Goal: Navigation & Orientation: Find specific page/section

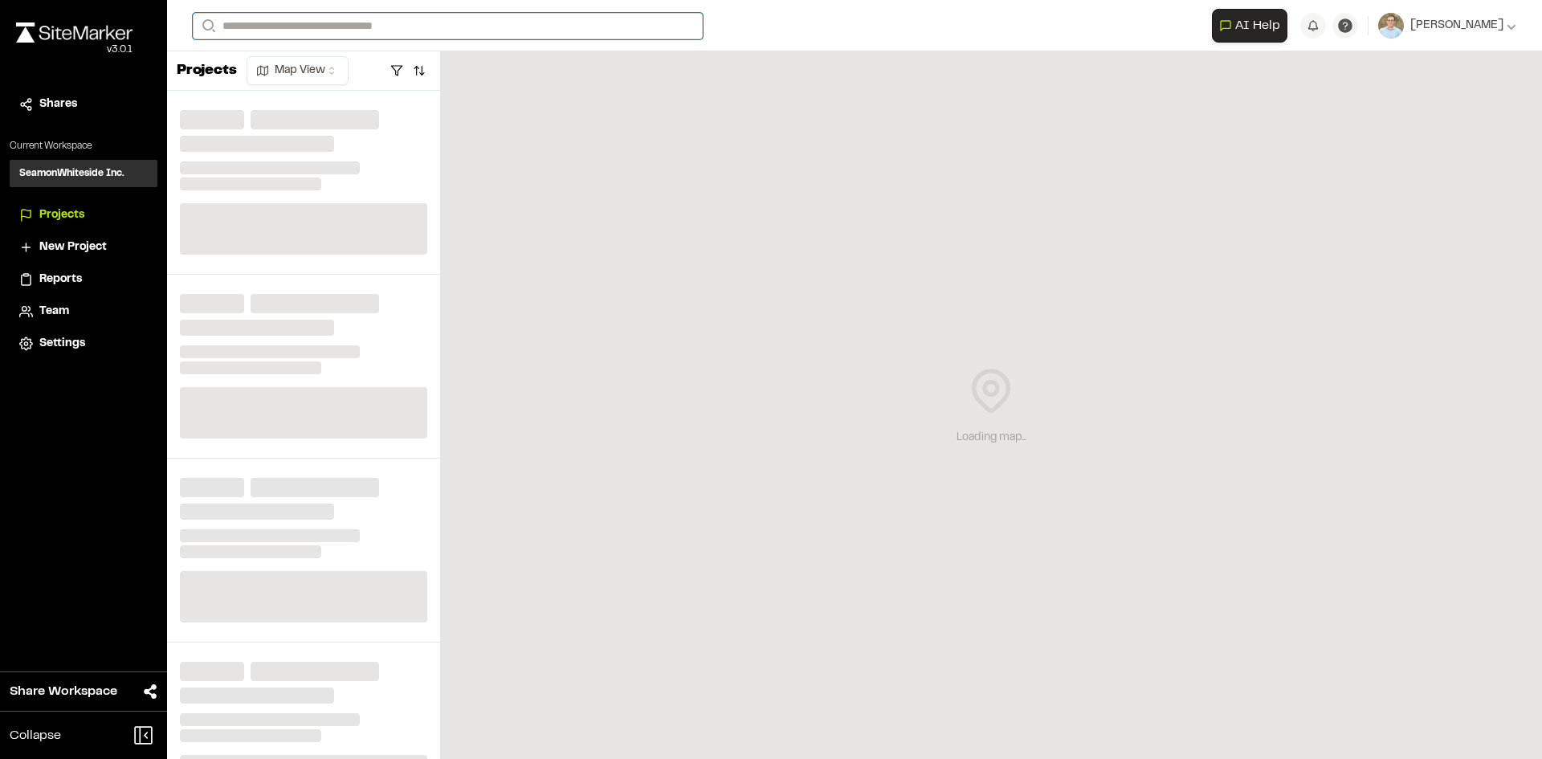
click at [422, 28] on input "Search" at bounding box center [448, 26] width 510 height 27
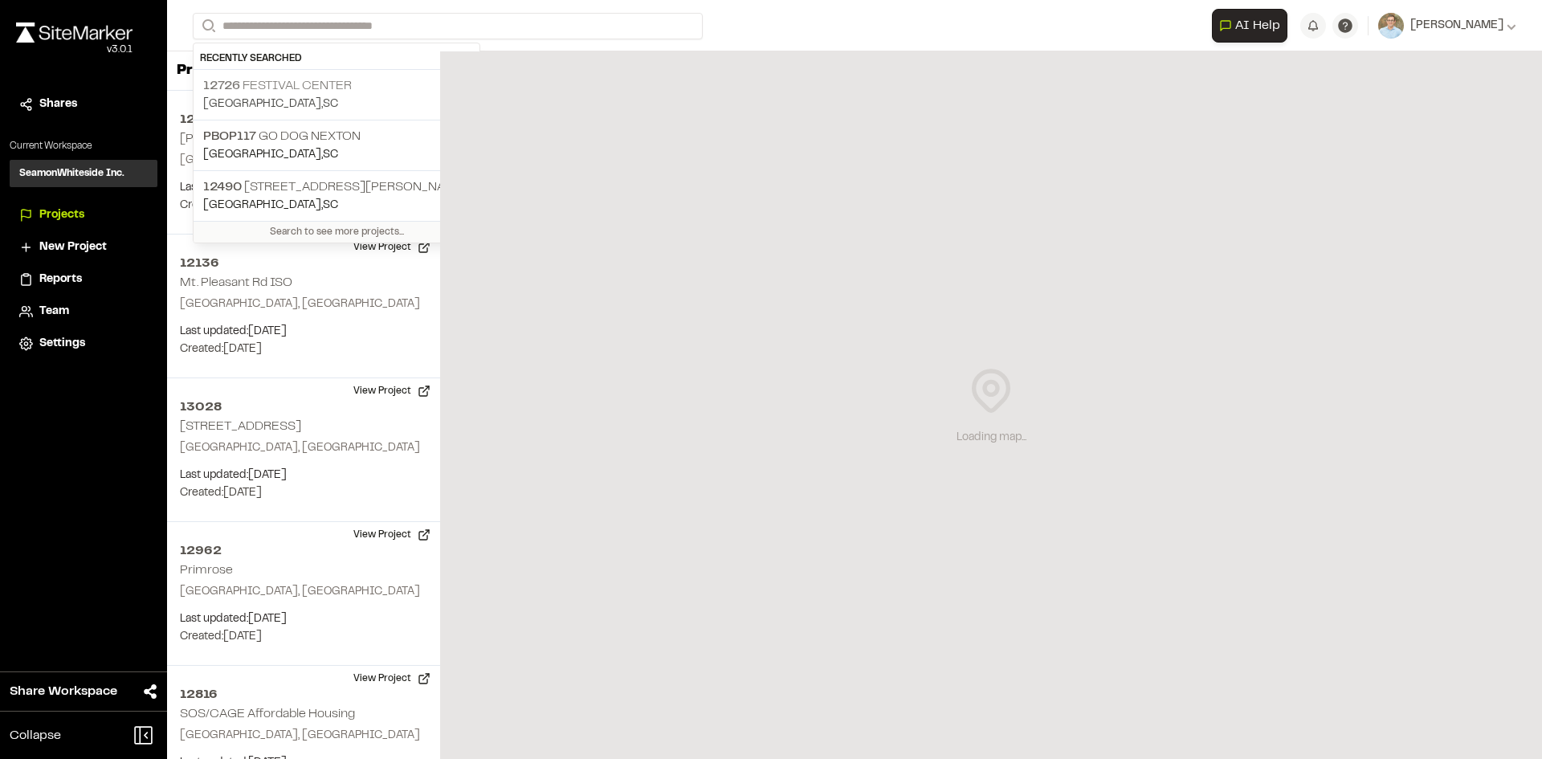
click at [365, 101] on p "[GEOGRAPHIC_DATA] , [GEOGRAPHIC_DATA]" at bounding box center [336, 105] width 267 height 18
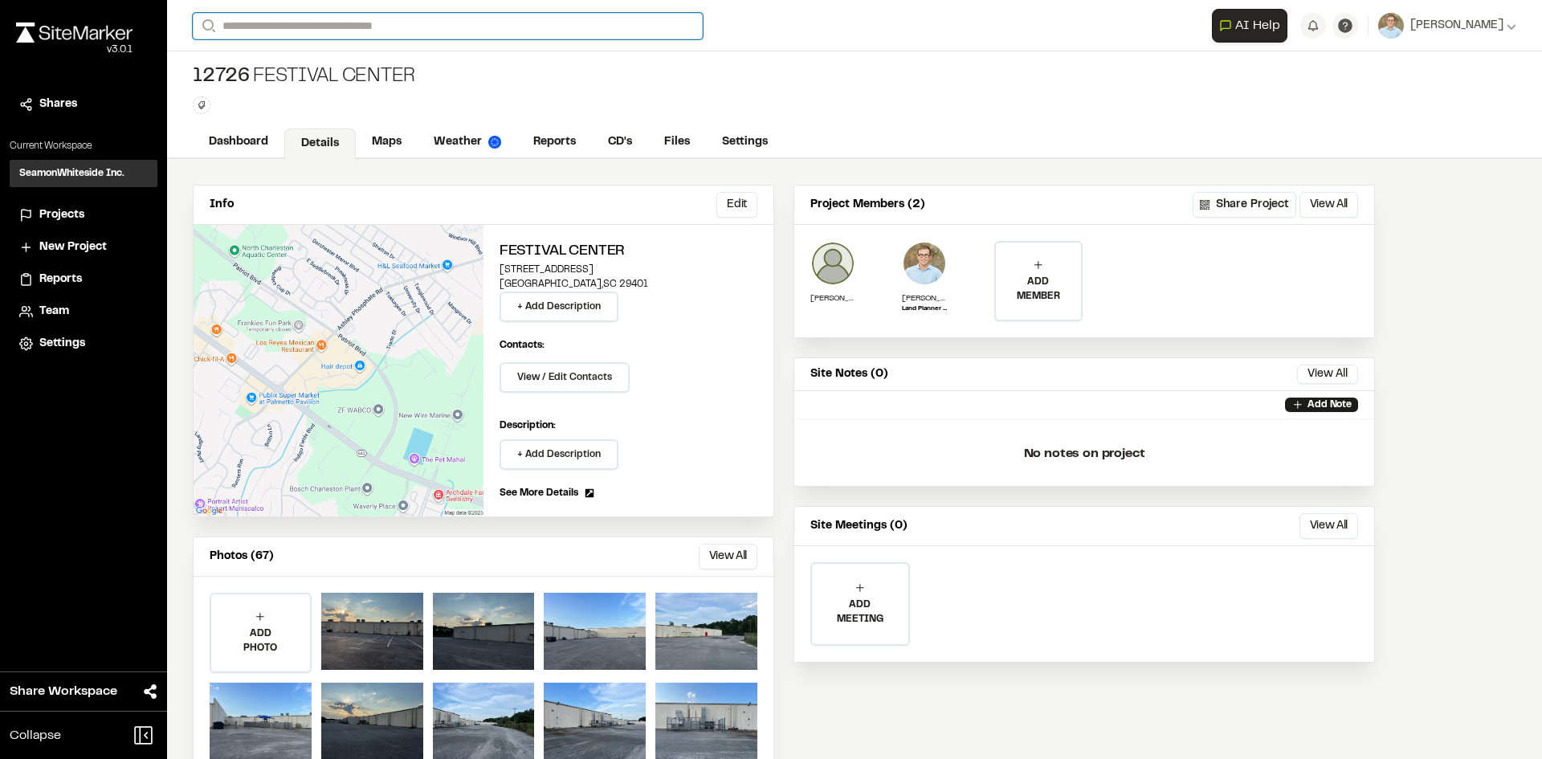
click at [225, 31] on input "Search" at bounding box center [448, 26] width 510 height 27
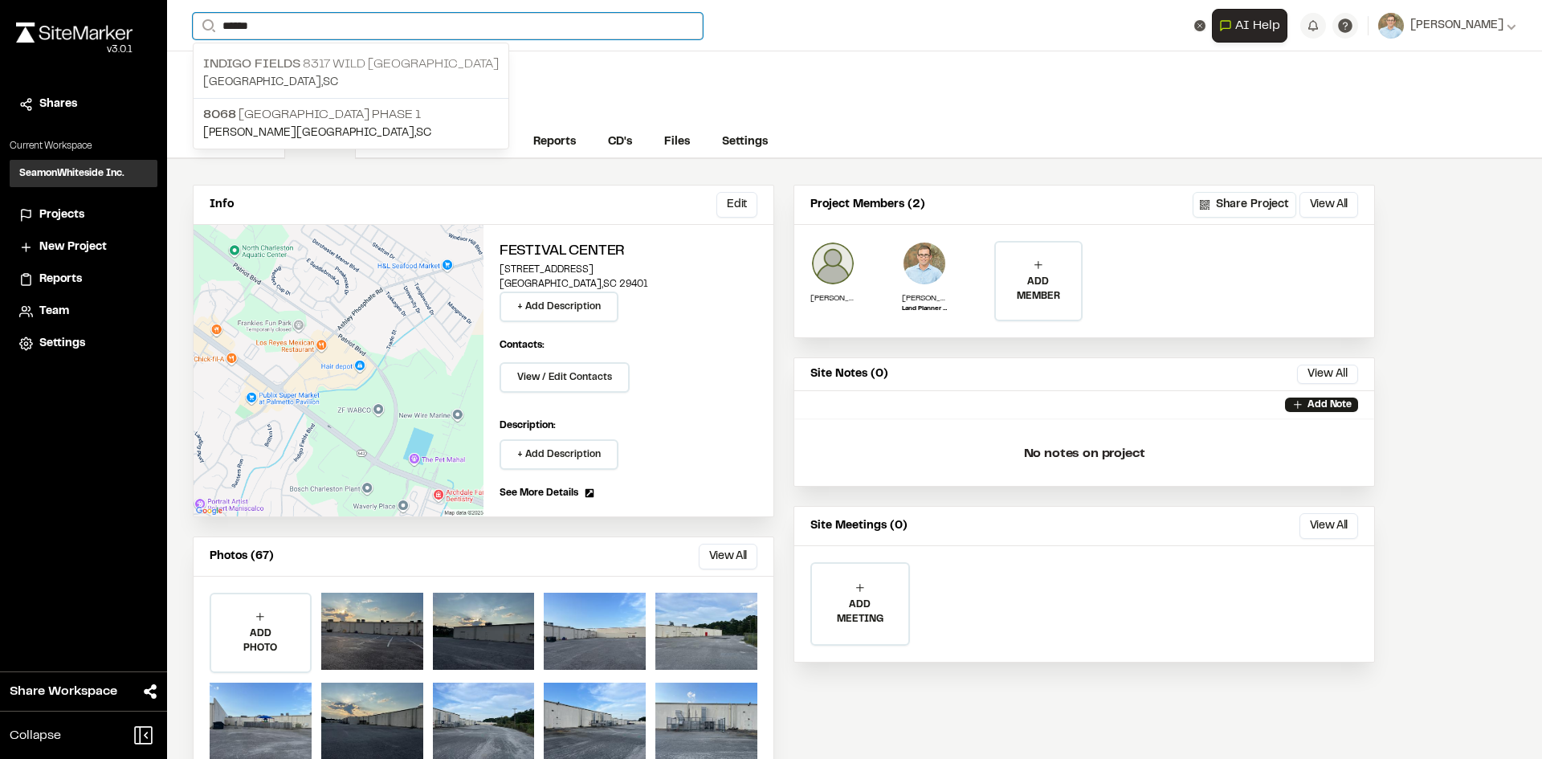
type input "******"
click at [332, 78] on p "[GEOGRAPHIC_DATA] , [GEOGRAPHIC_DATA]" at bounding box center [351, 83] width 296 height 18
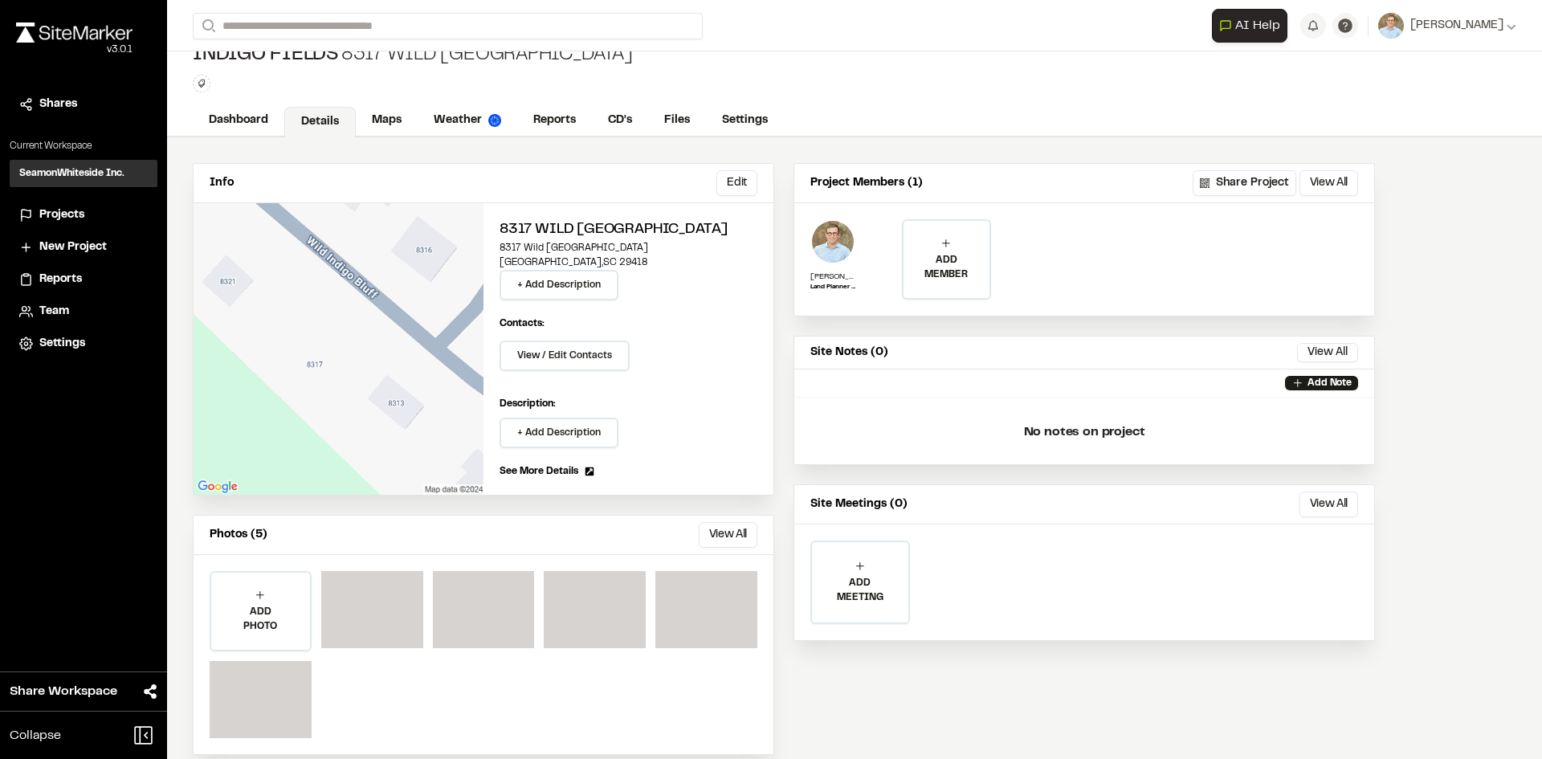
scroll to position [43, 0]
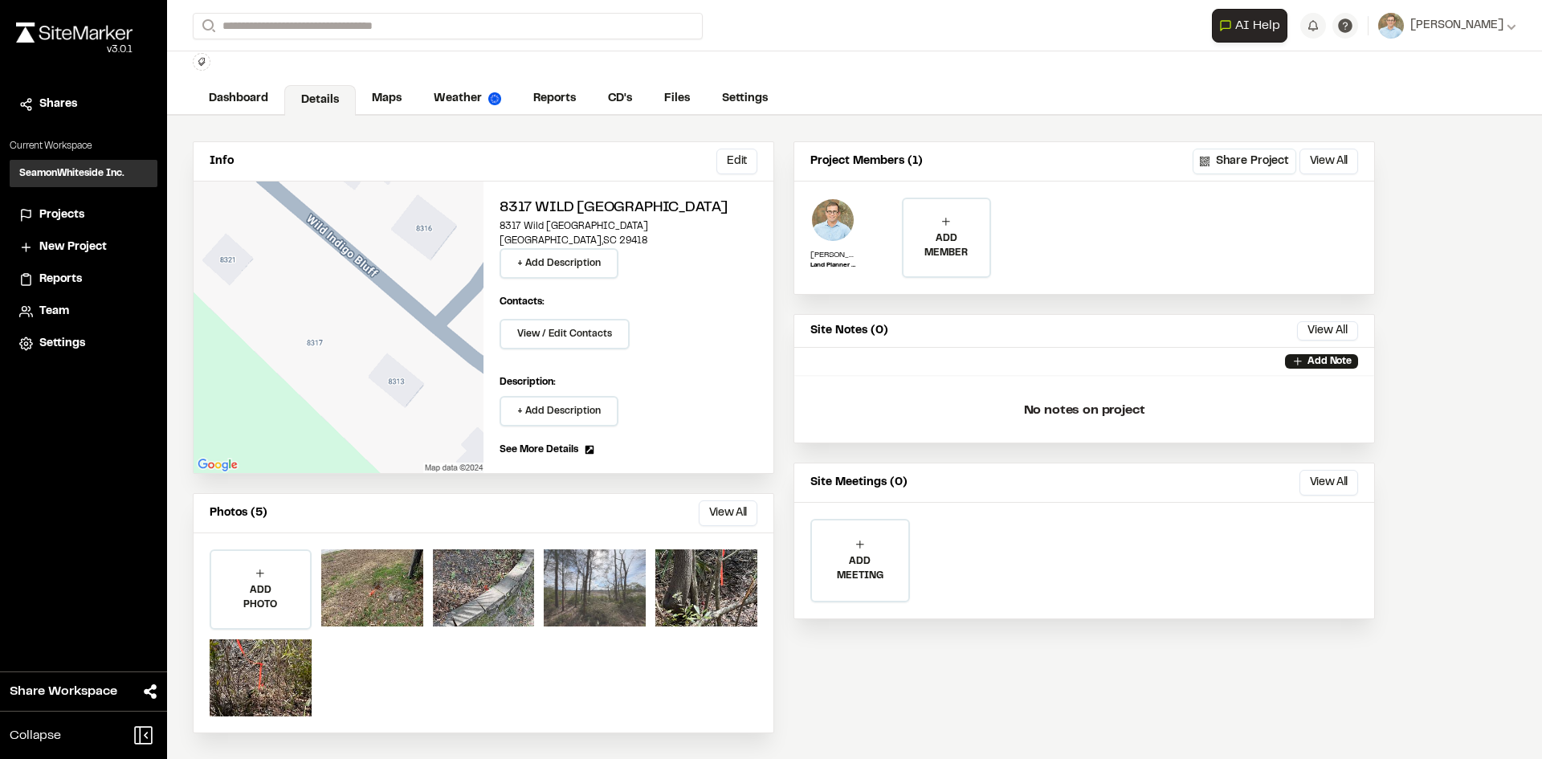
click at [597, 604] on div at bounding box center [595, 587] width 102 height 77
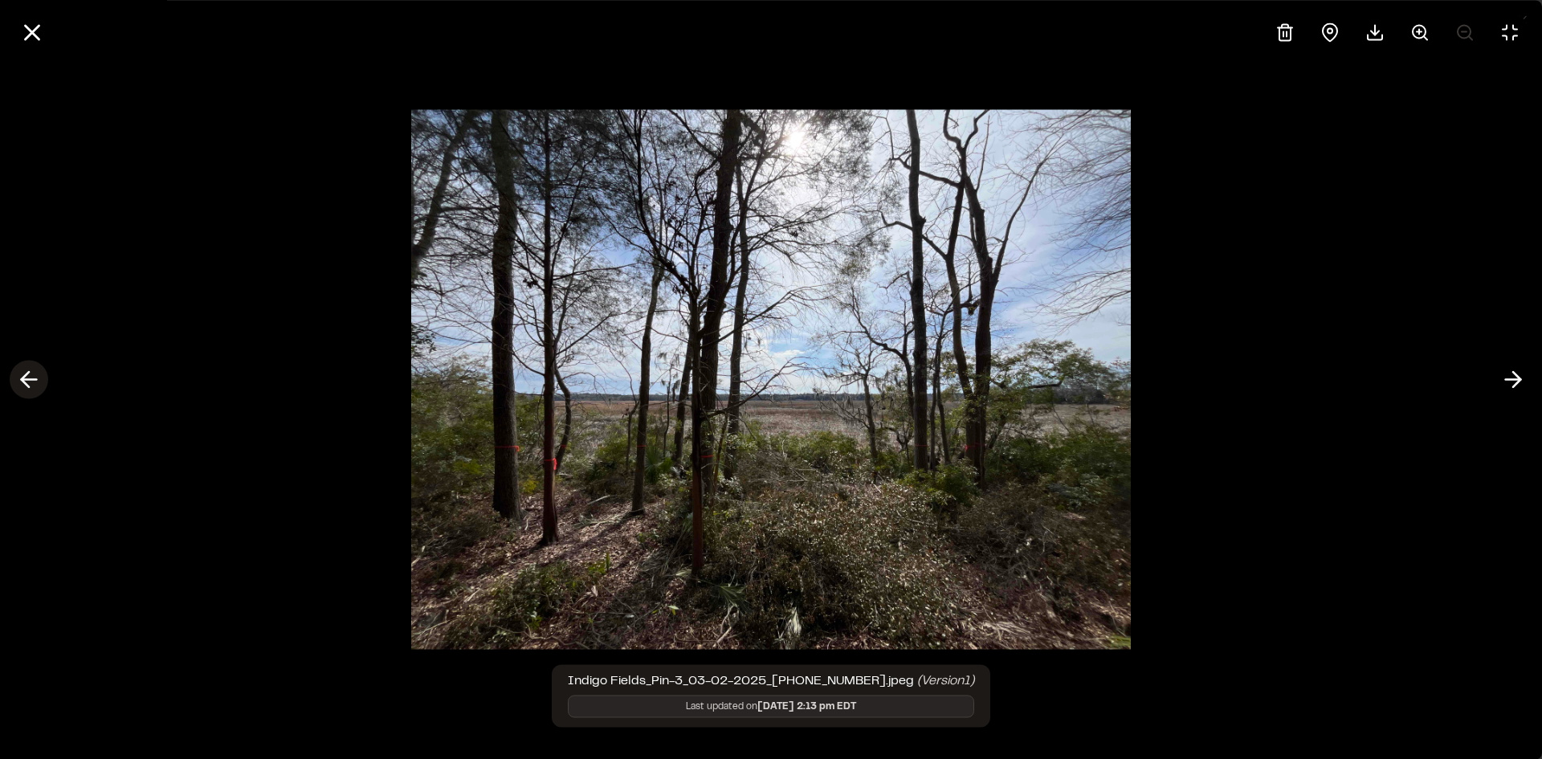
click at [28, 375] on icon at bounding box center [29, 379] width 26 height 27
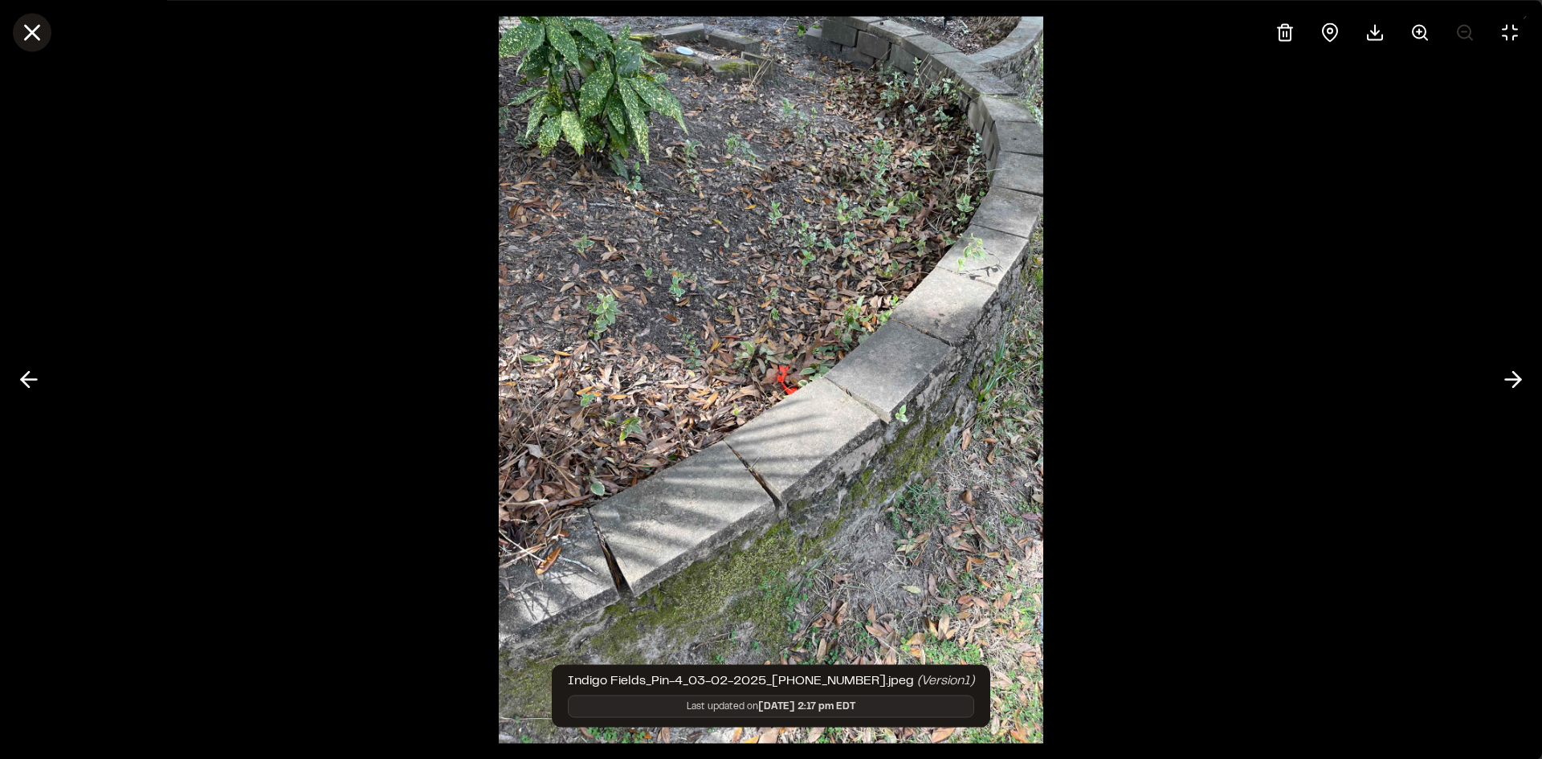
click at [39, 34] on icon at bounding box center [31, 31] width 27 height 27
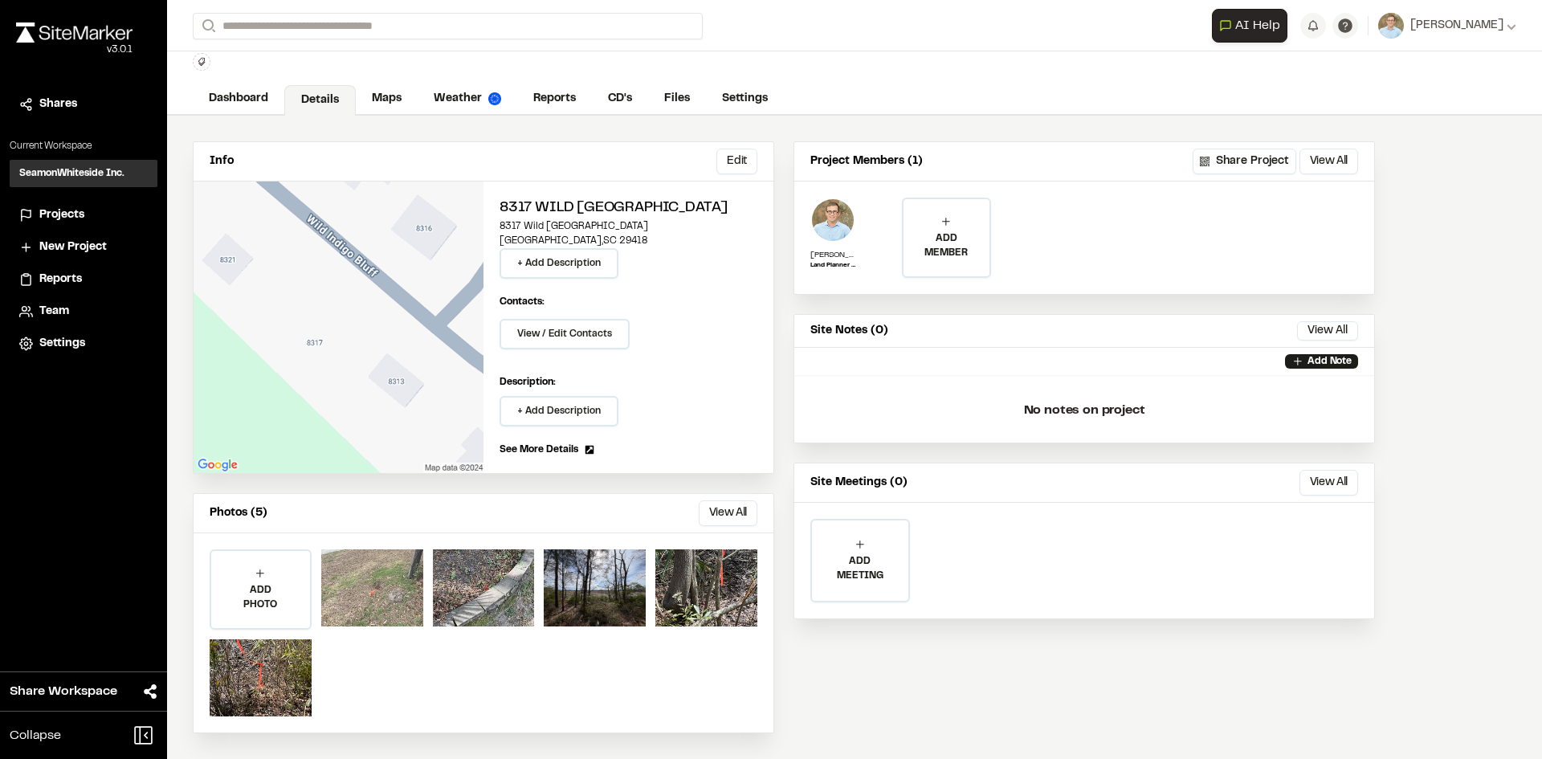
click at [340, 601] on div at bounding box center [372, 587] width 102 height 77
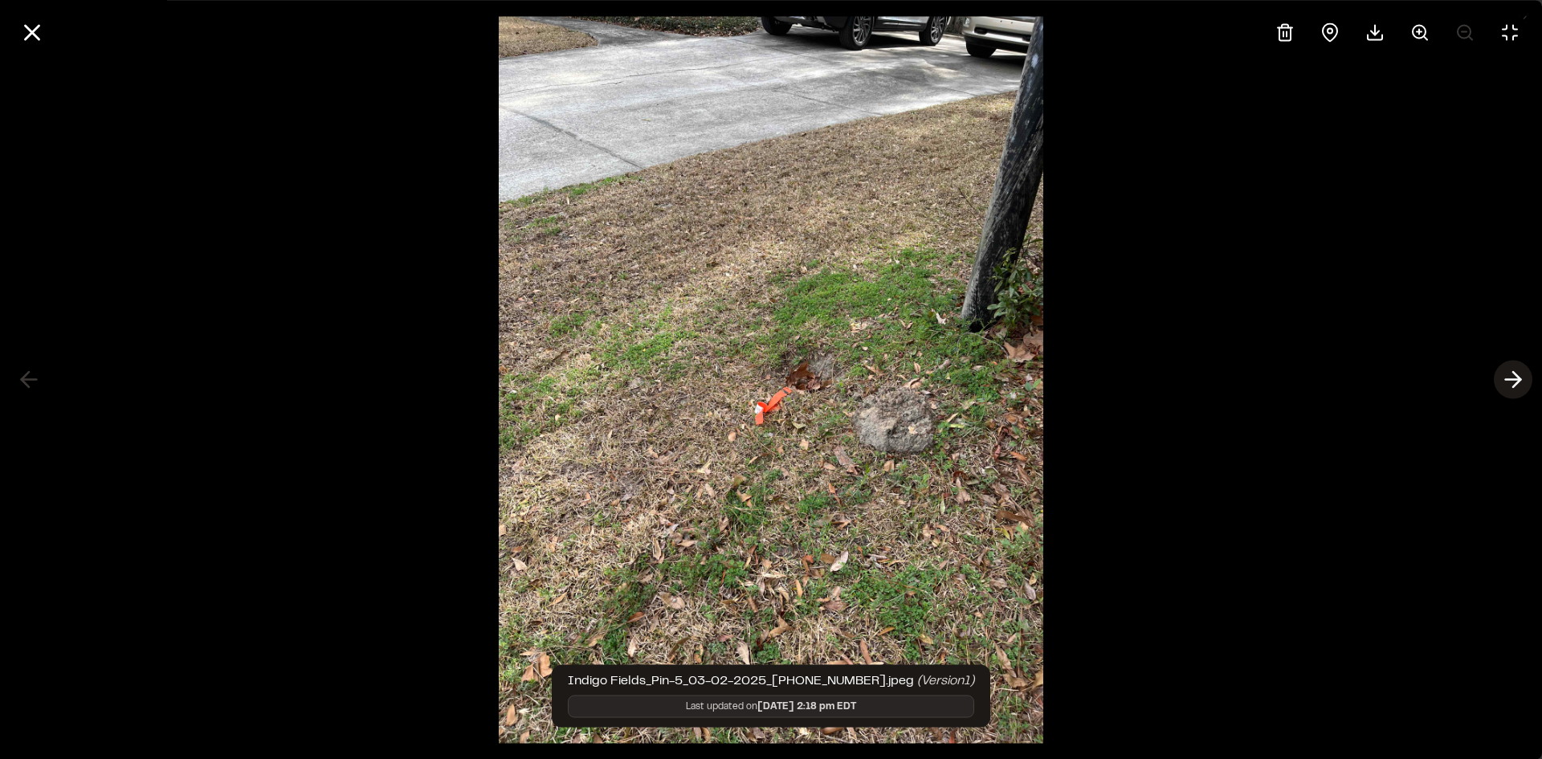
click at [1505, 378] on icon at bounding box center [1513, 379] width 26 height 27
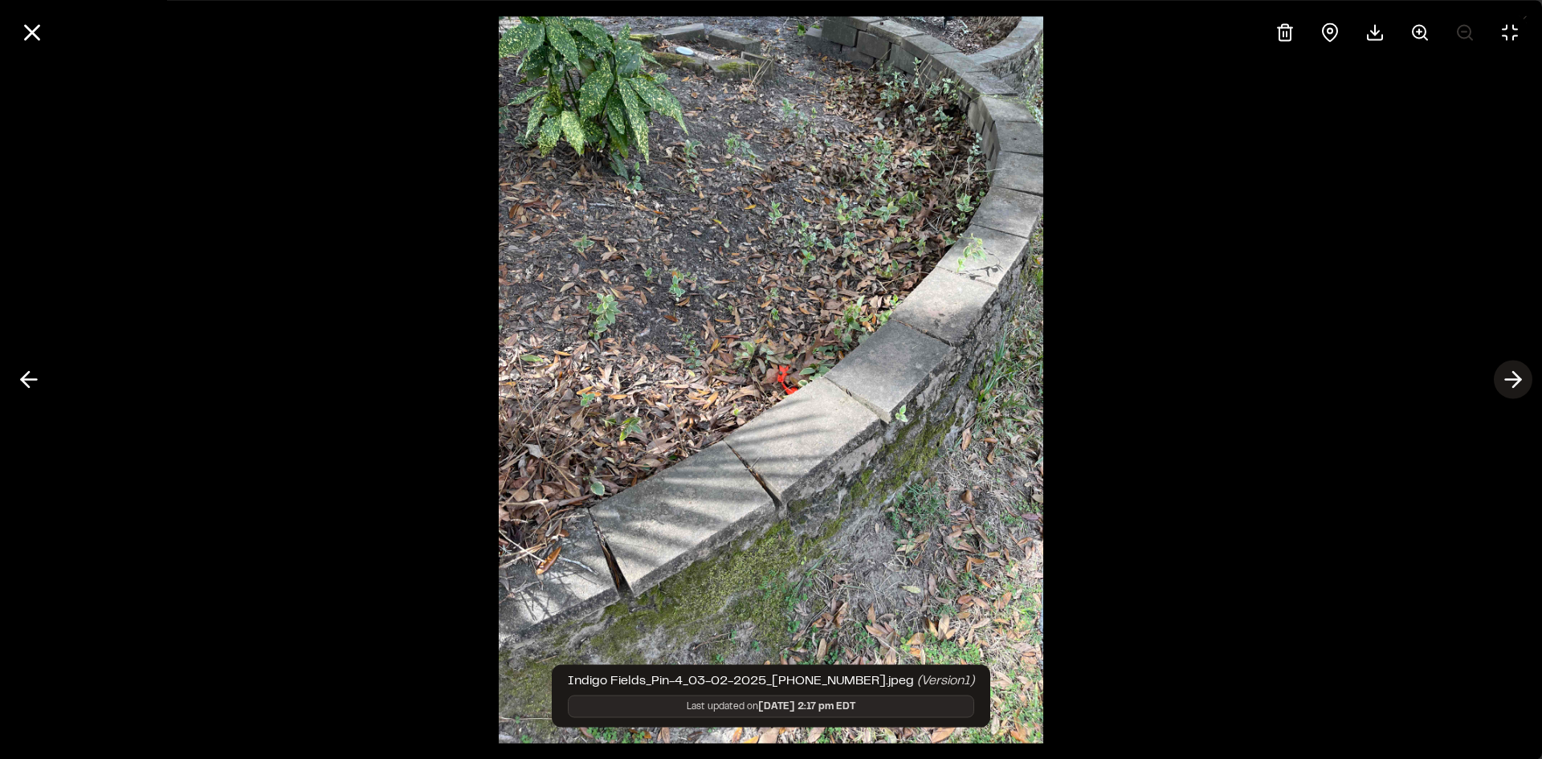
click at [1505, 378] on icon at bounding box center [1513, 379] width 26 height 27
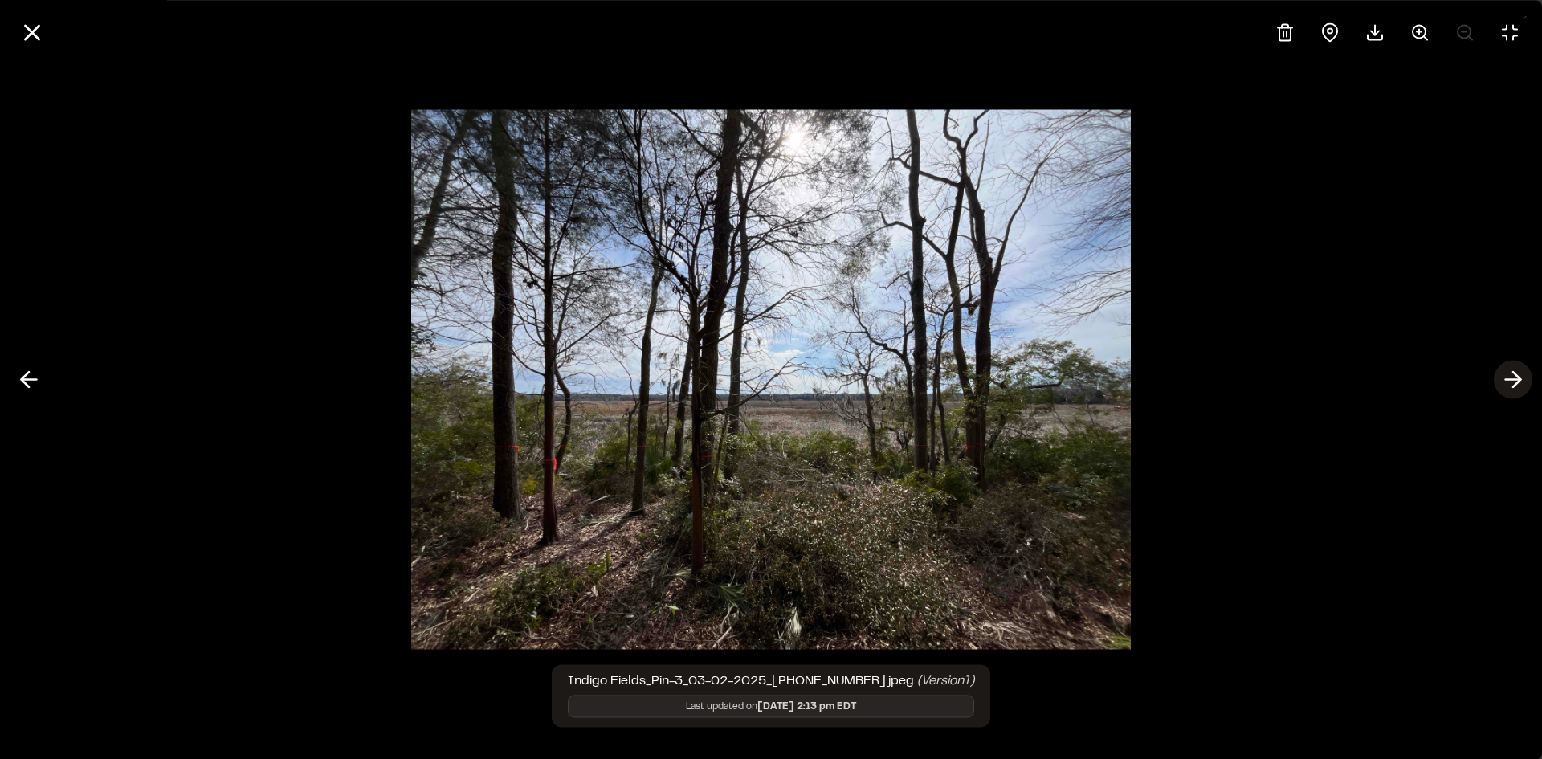
click at [1505, 378] on icon at bounding box center [1513, 379] width 26 height 27
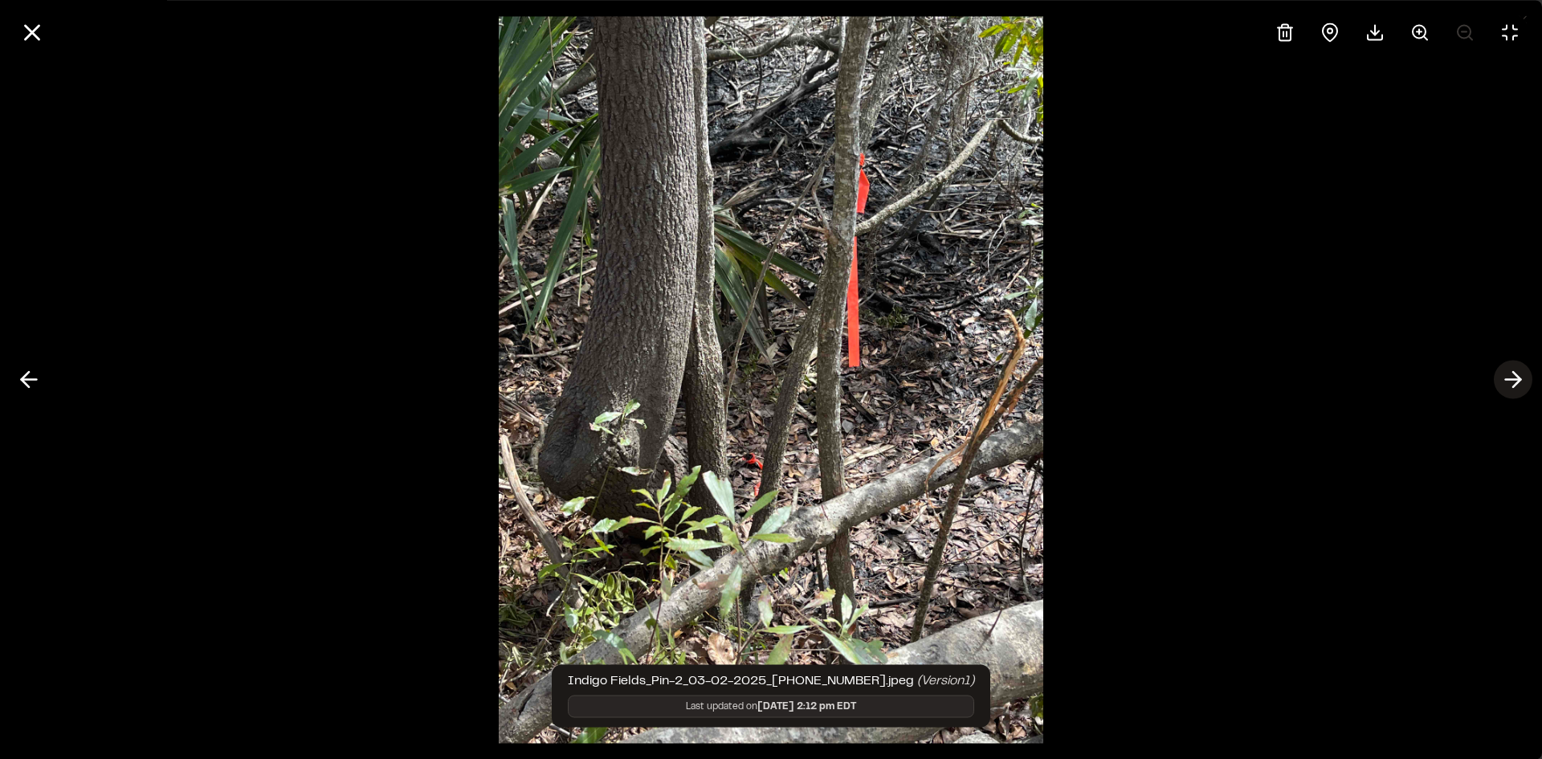
click at [1505, 378] on icon at bounding box center [1513, 379] width 26 height 27
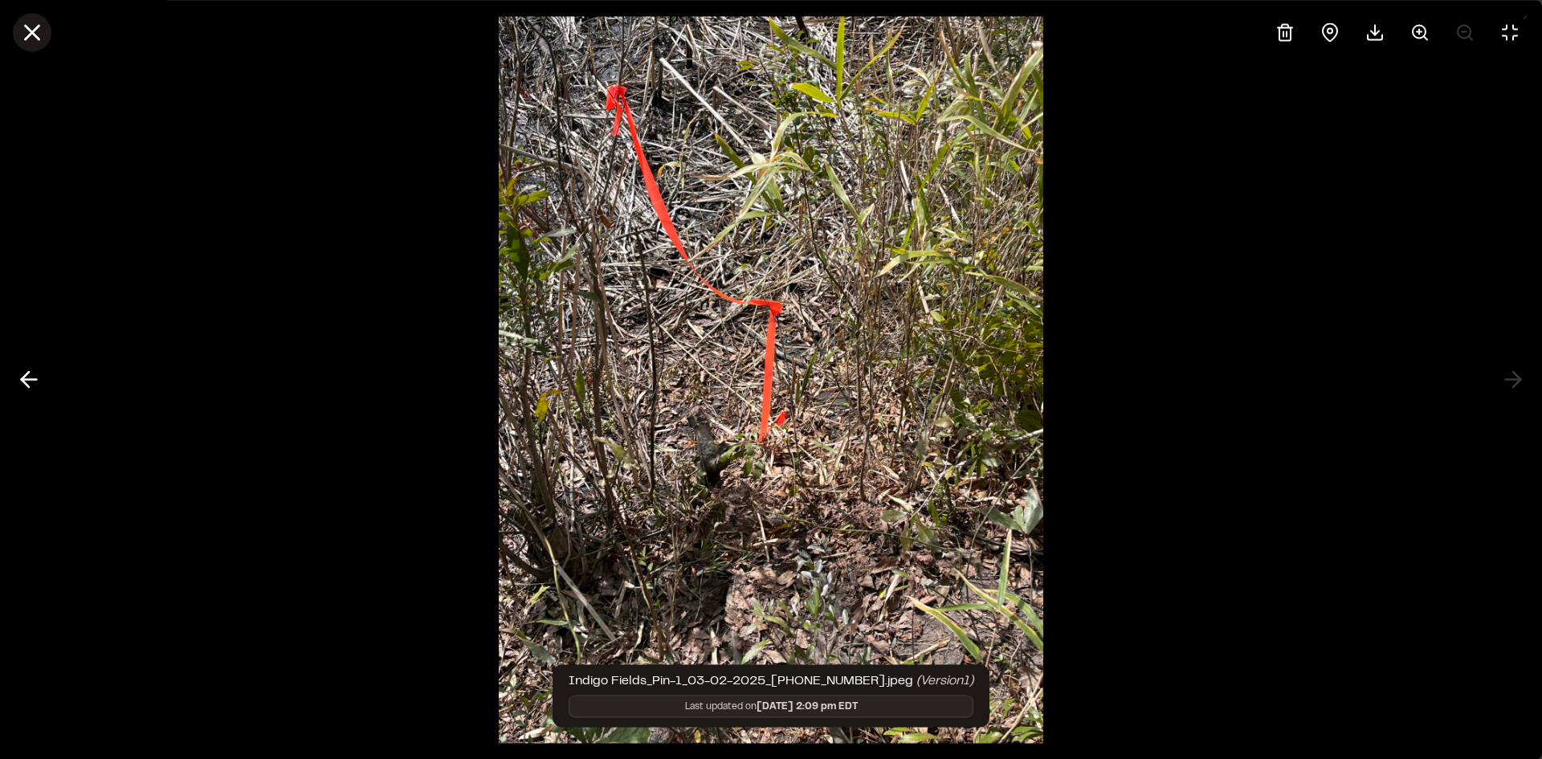
click at [31, 39] on icon at bounding box center [31, 31] width 27 height 27
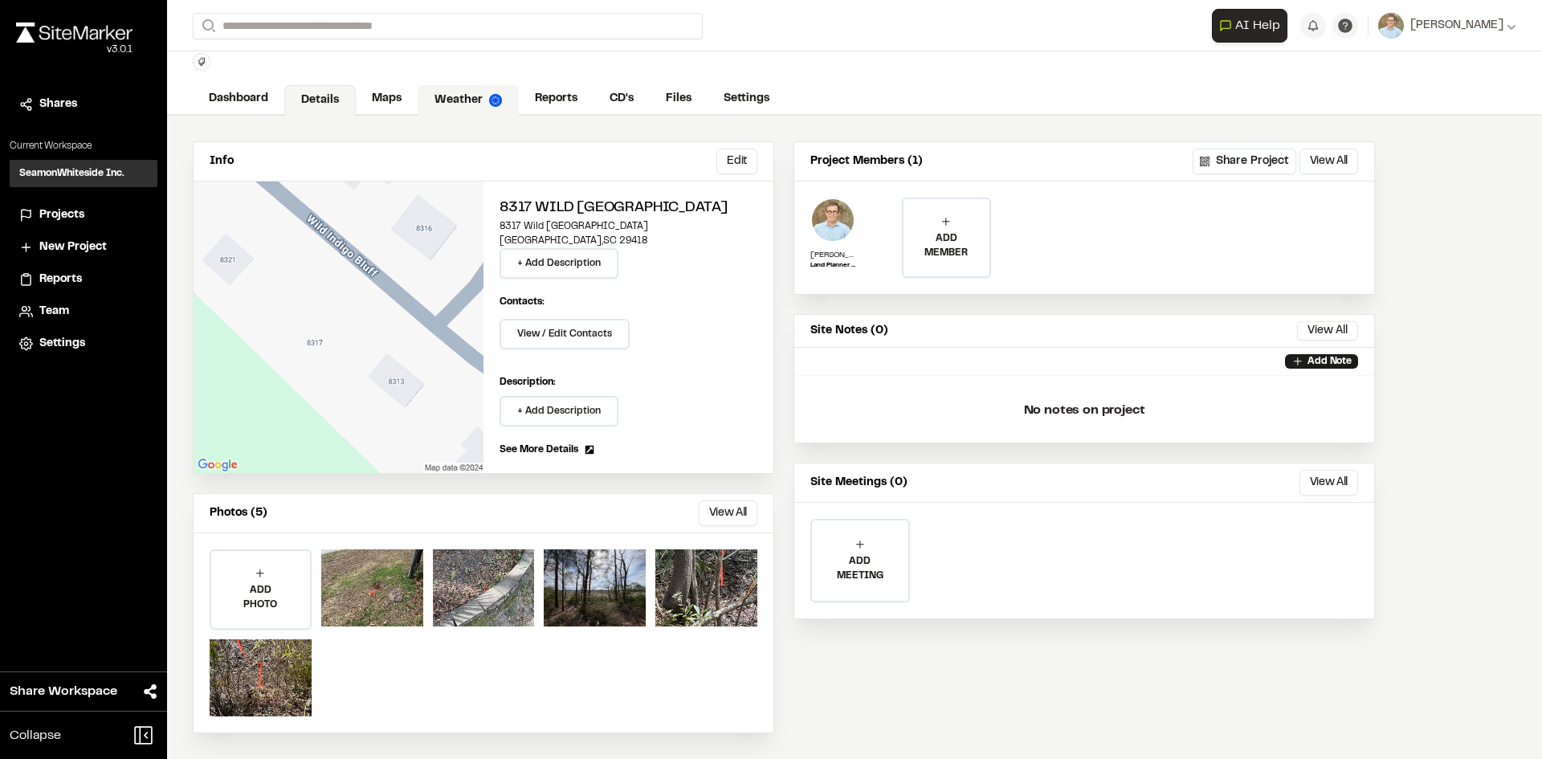
click at [455, 102] on link "Weather" at bounding box center [468, 100] width 101 height 31
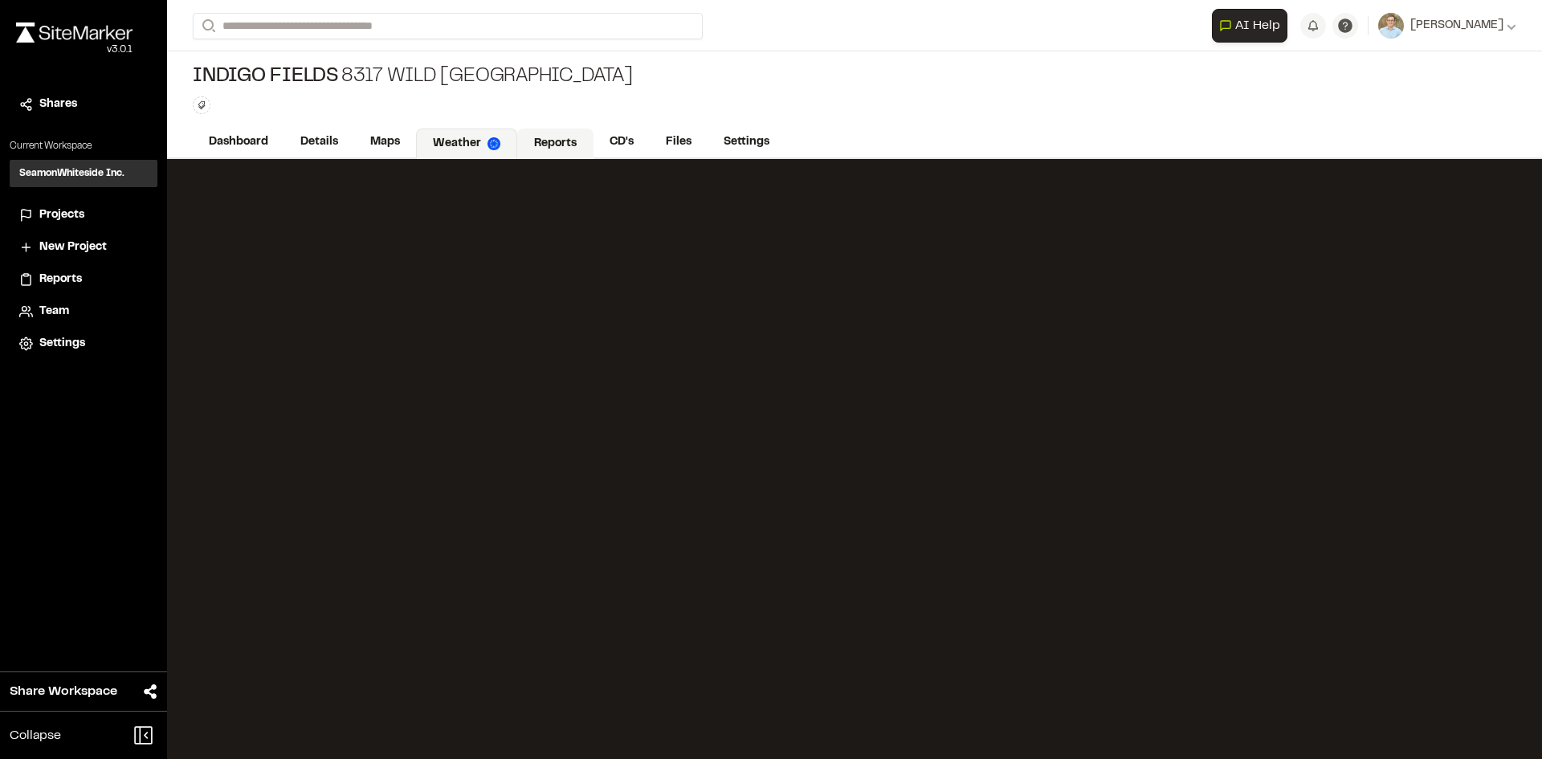
click at [541, 139] on link "Reports" at bounding box center [555, 144] width 76 height 31
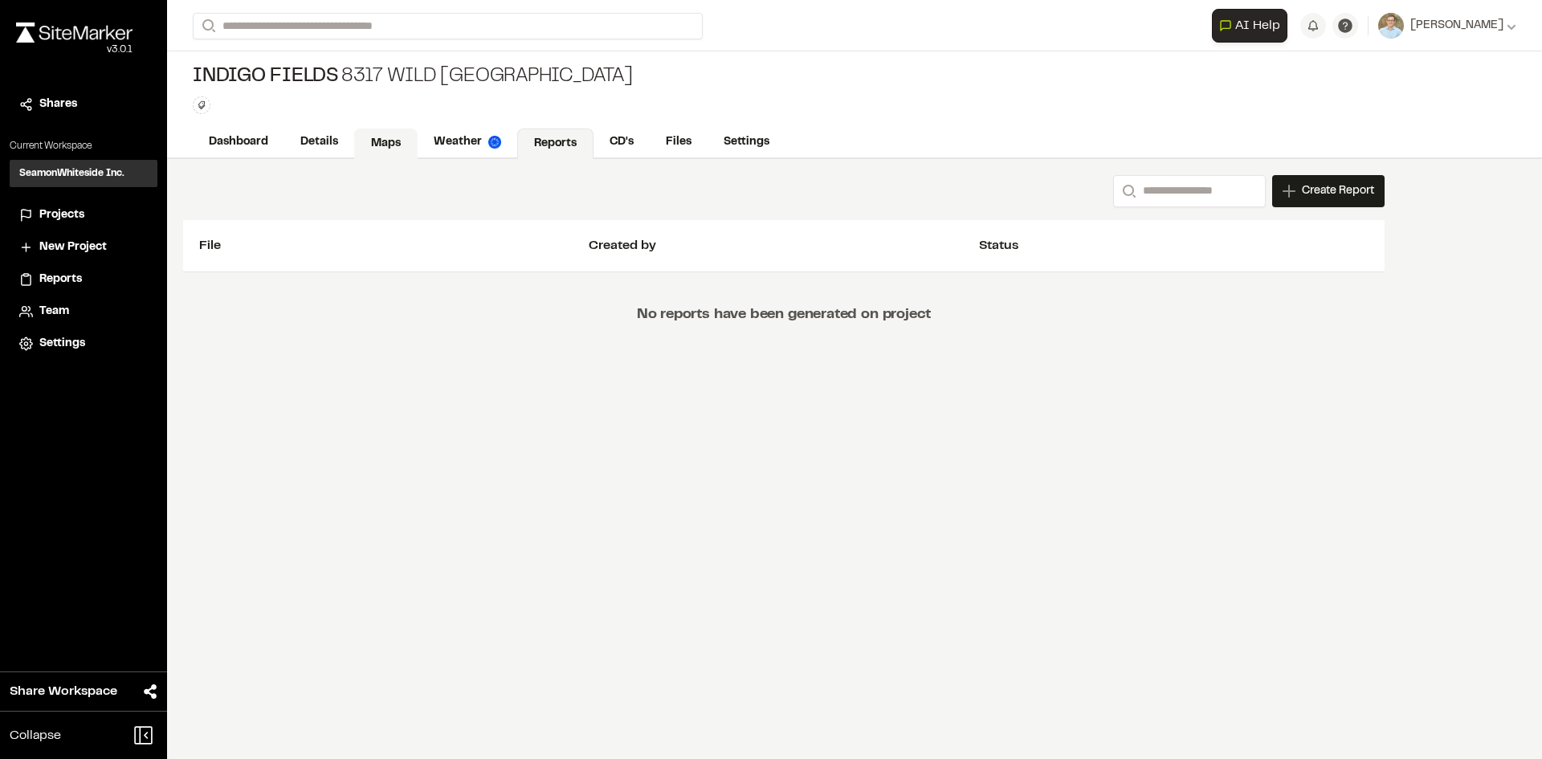
click at [386, 144] on link "Maps" at bounding box center [385, 144] width 63 height 31
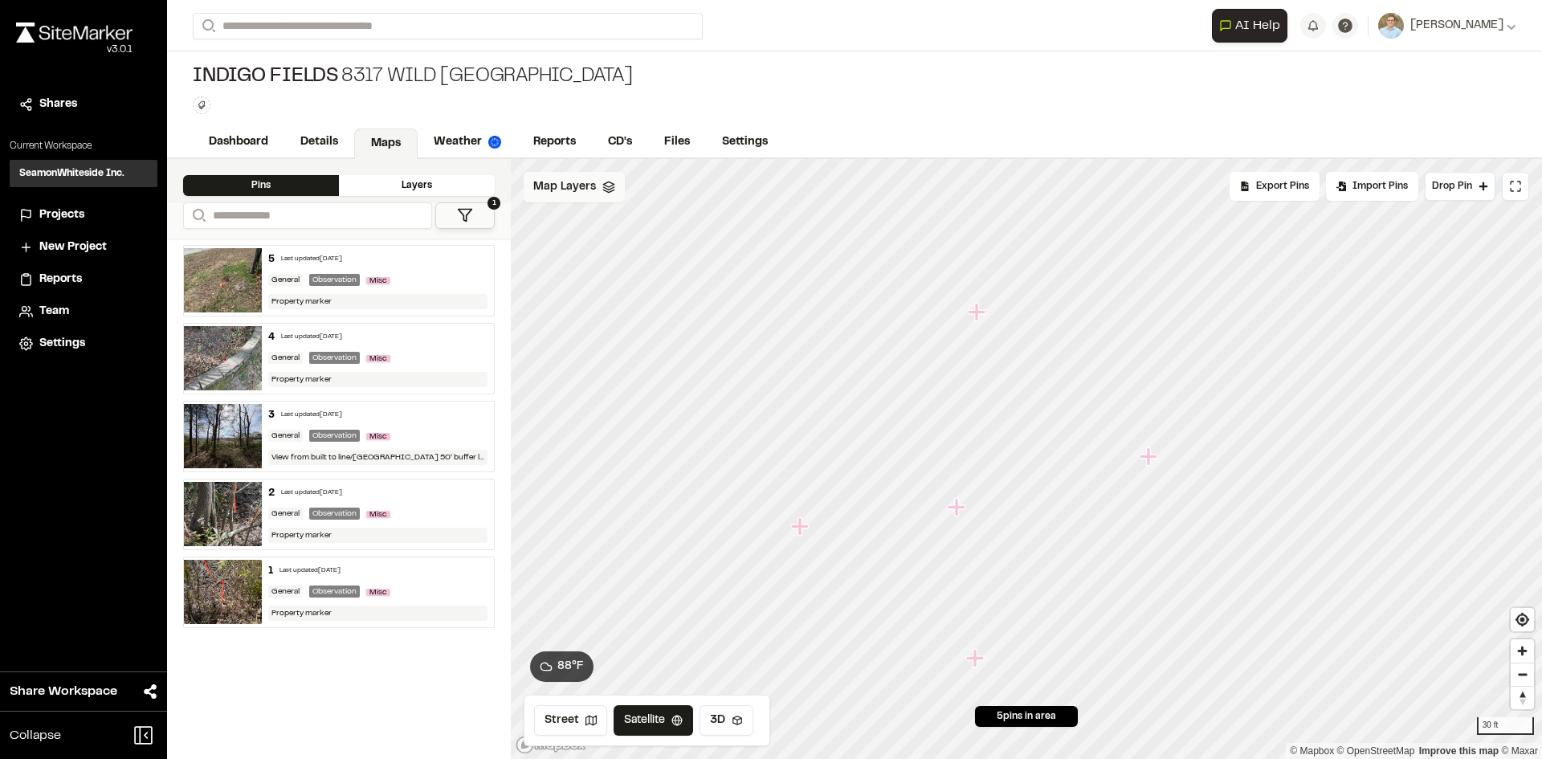
click at [556, 200] on div "Map Layers" at bounding box center [574, 187] width 101 height 31
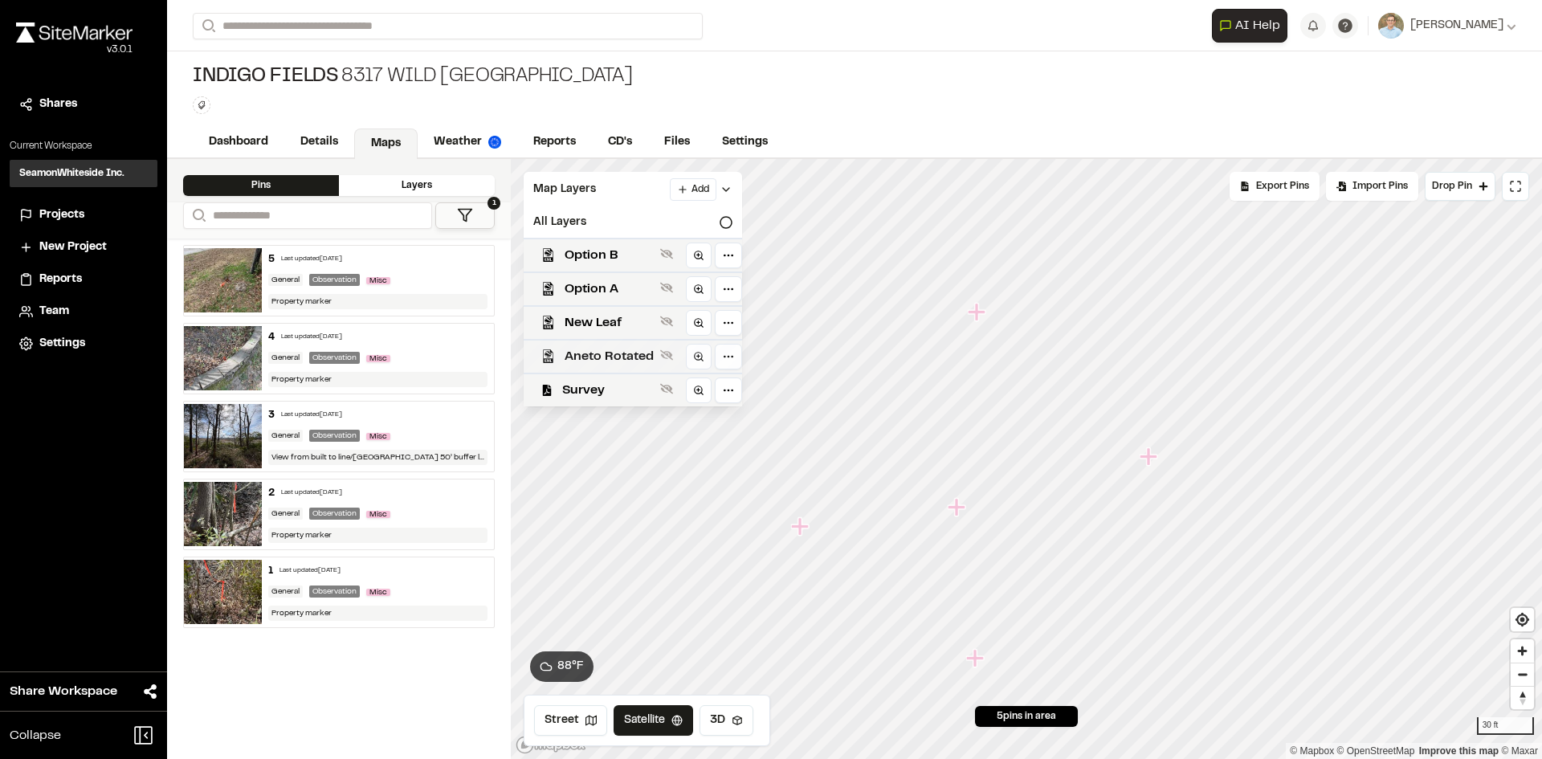
click at [617, 361] on span "Aneto Rotated" at bounding box center [609, 356] width 89 height 19
click at [610, 395] on span "Survey" at bounding box center [608, 390] width 92 height 19
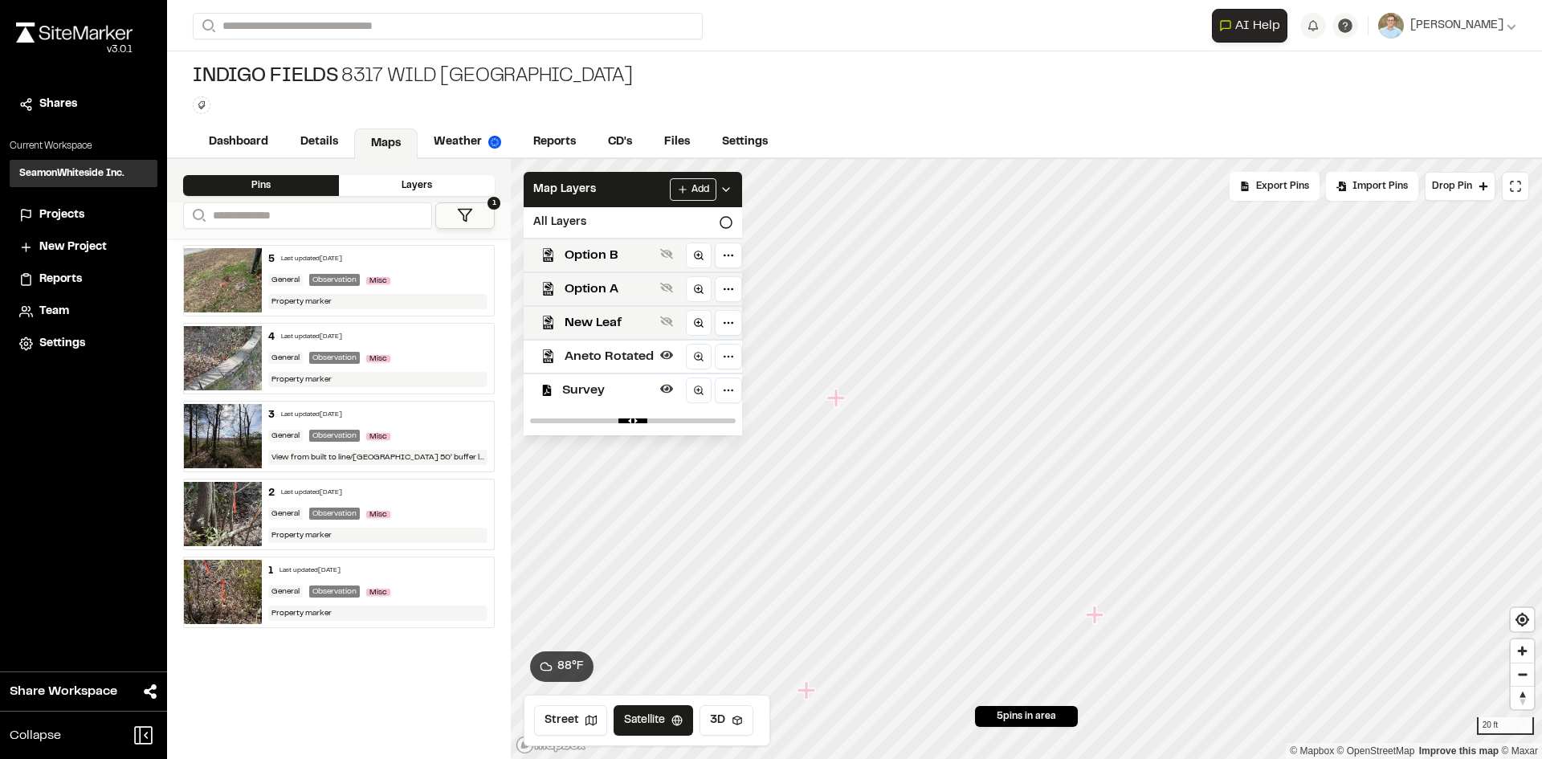
click at [594, 392] on span "Survey" at bounding box center [608, 390] width 92 height 19
click at [581, 325] on span "New Leaf" at bounding box center [609, 322] width 89 height 19
click at [583, 348] on span "Aneto Rotated" at bounding box center [609, 356] width 89 height 19
click at [584, 349] on span "Aneto Rotated" at bounding box center [609, 356] width 89 height 19
click at [584, 321] on span "New Leaf" at bounding box center [609, 322] width 89 height 19
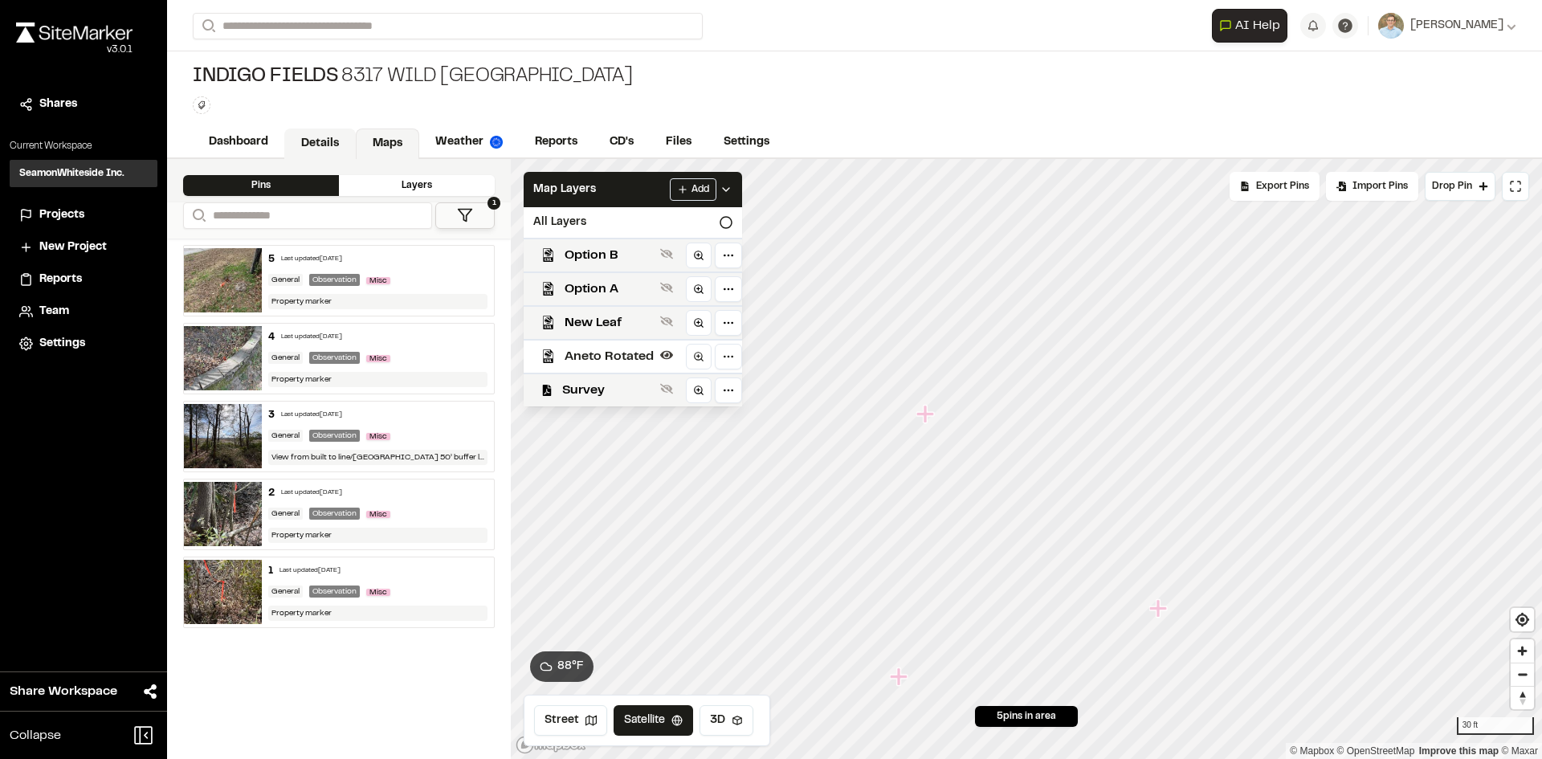
click at [313, 138] on link "Details" at bounding box center [319, 144] width 71 height 31
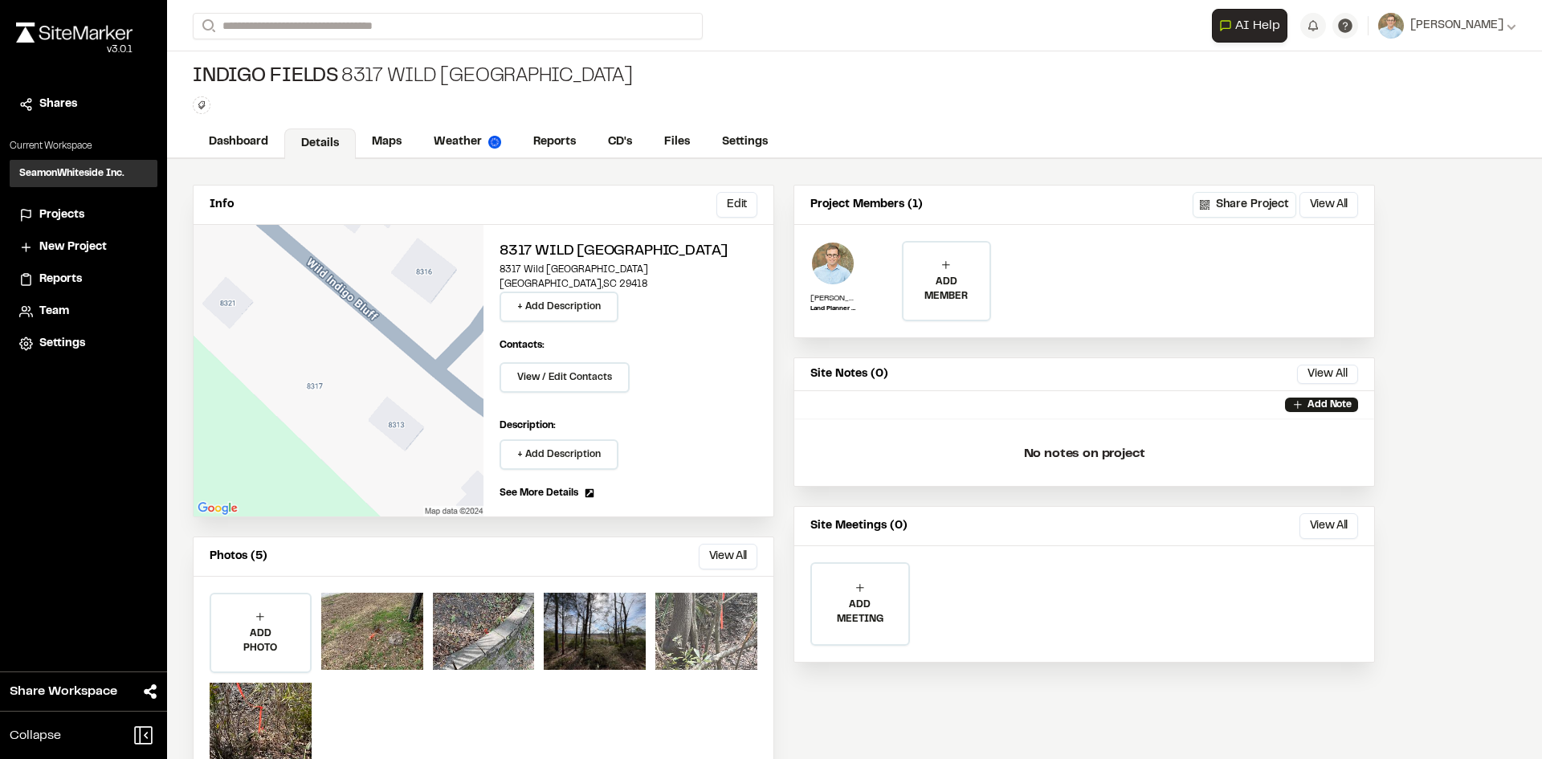
click at [710, 650] on div at bounding box center [706, 631] width 102 height 77
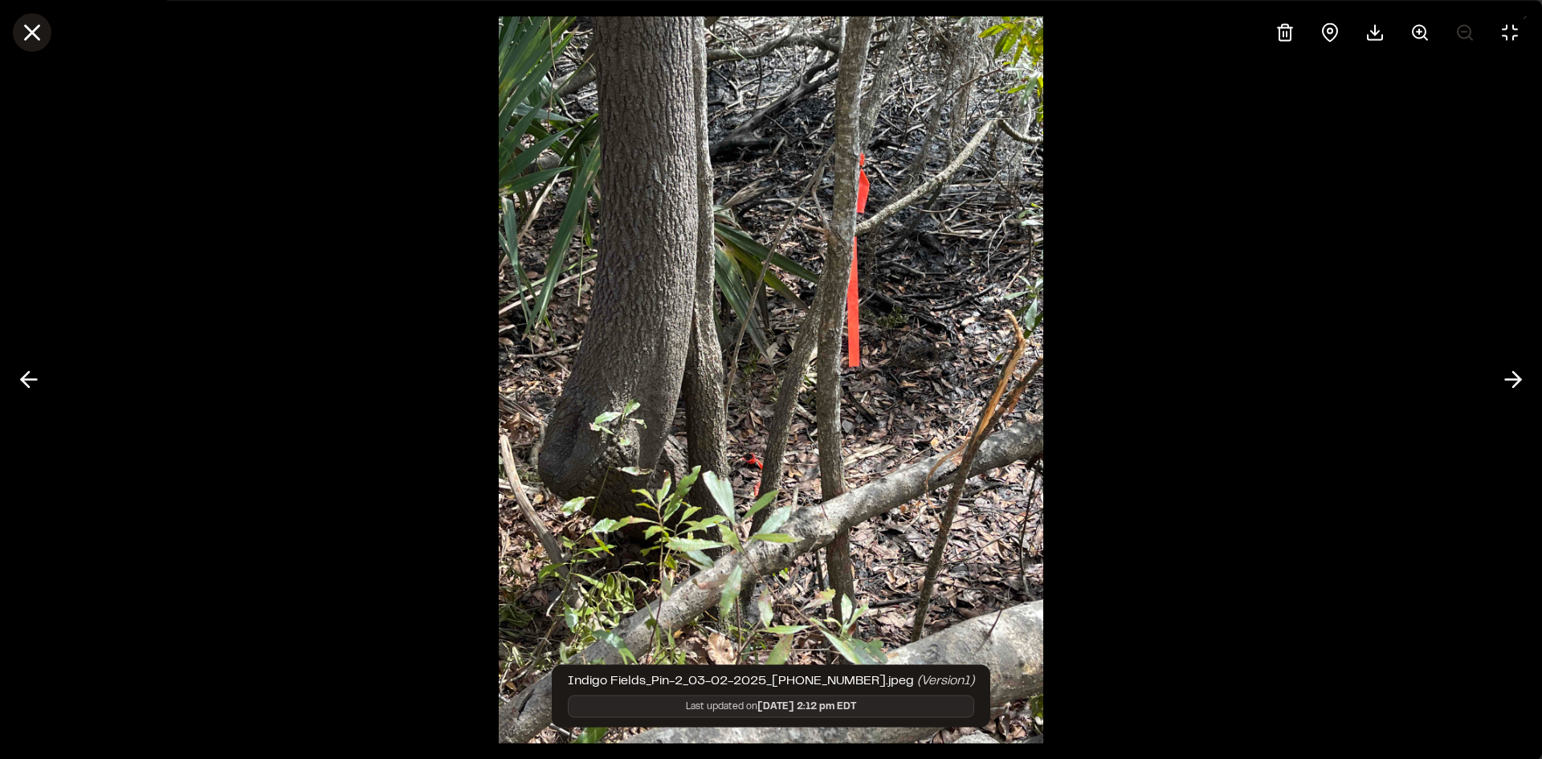
click at [39, 26] on line at bounding box center [33, 33] width 14 height 14
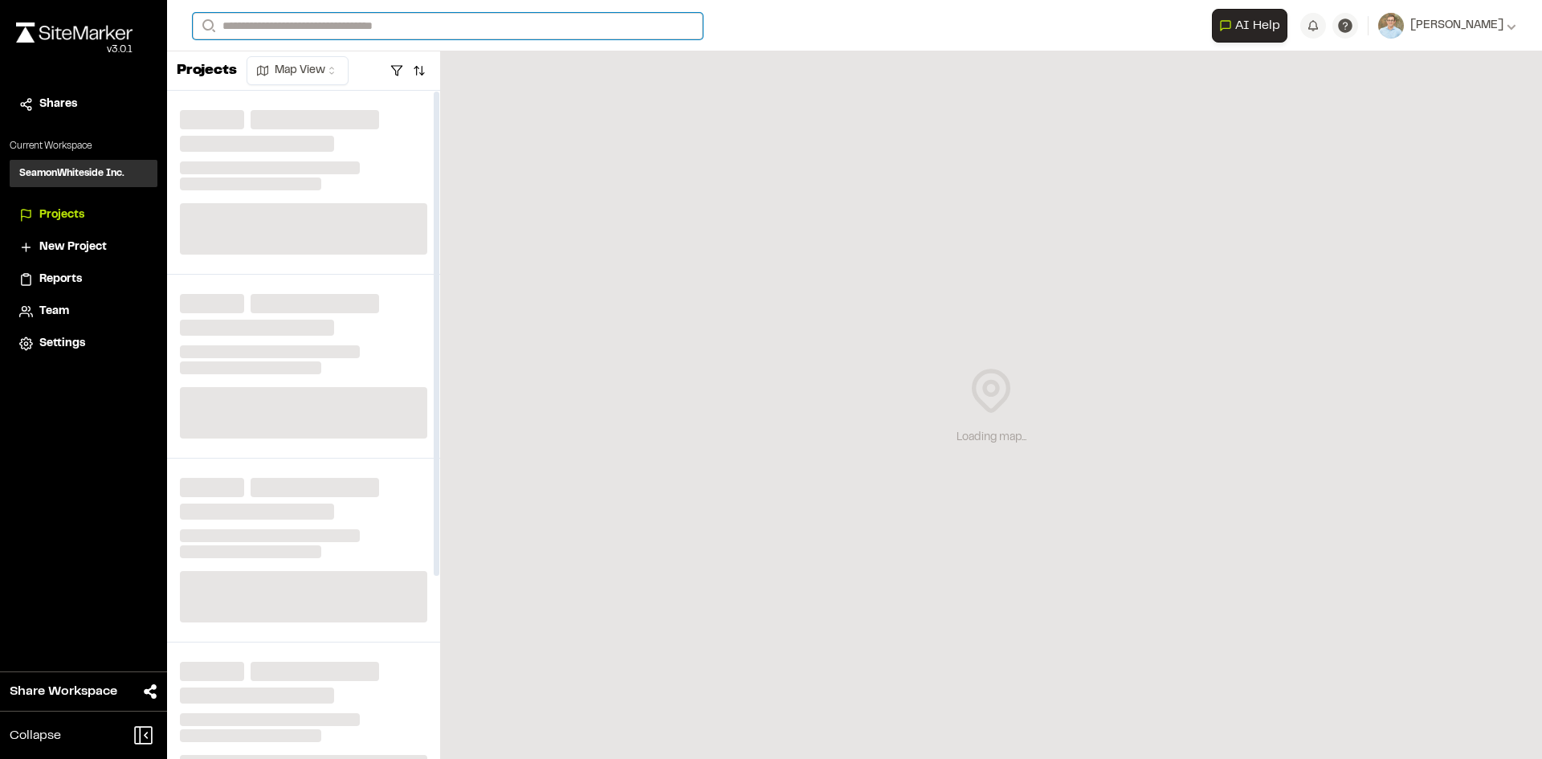
click at [292, 21] on input "Search" at bounding box center [448, 26] width 510 height 27
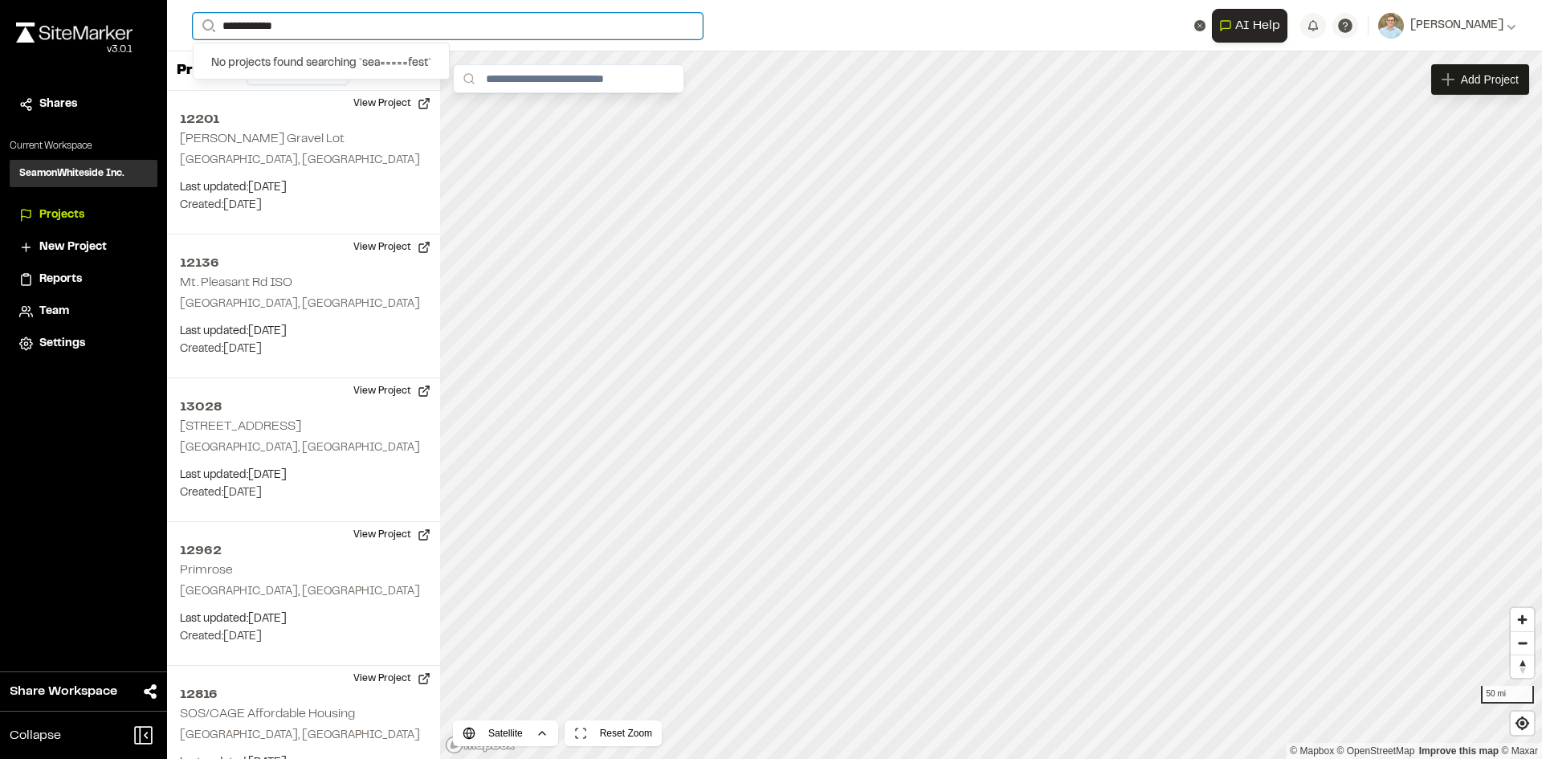
drag, startPoint x: 292, startPoint y: 22, endPoint x: 178, endPoint y: 22, distance: 114.1
click at [178, 22] on div "**********" at bounding box center [854, 25] width 1375 height 51
type input "****"
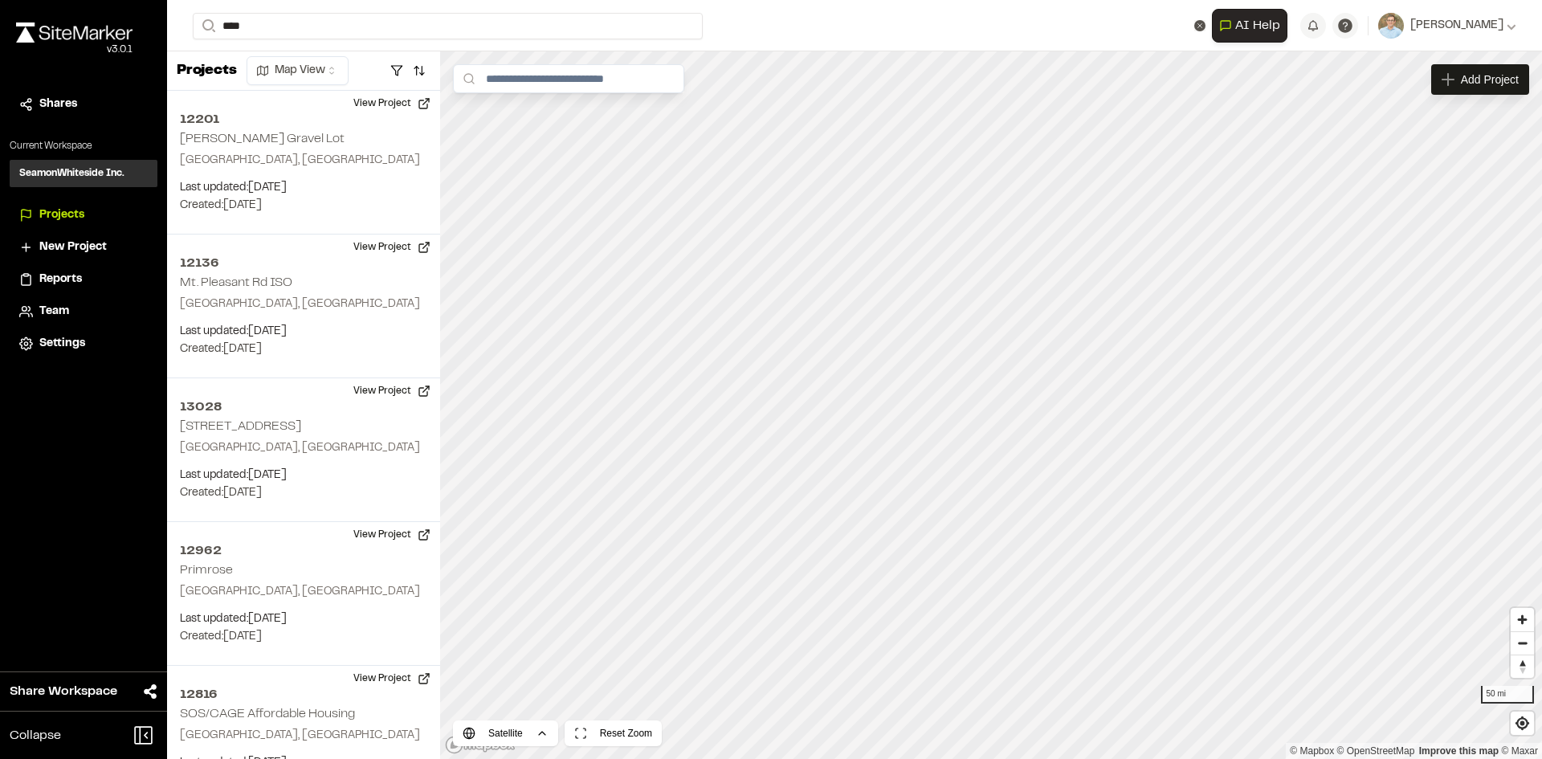
click at [273, 85] on p "[GEOGRAPHIC_DATA] , [GEOGRAPHIC_DATA]" at bounding box center [321, 83] width 236 height 18
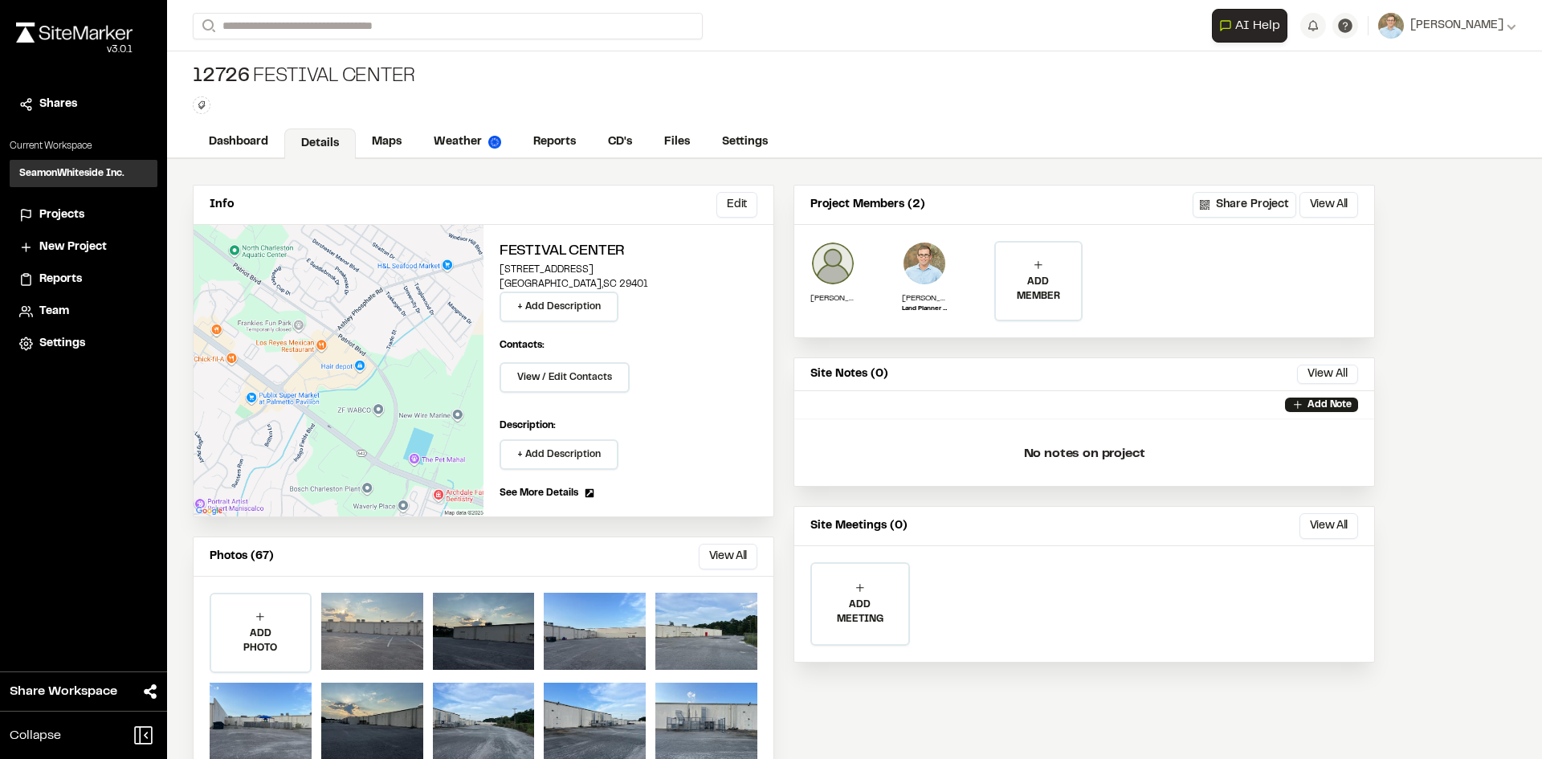
click at [374, 635] on div at bounding box center [372, 631] width 102 height 77
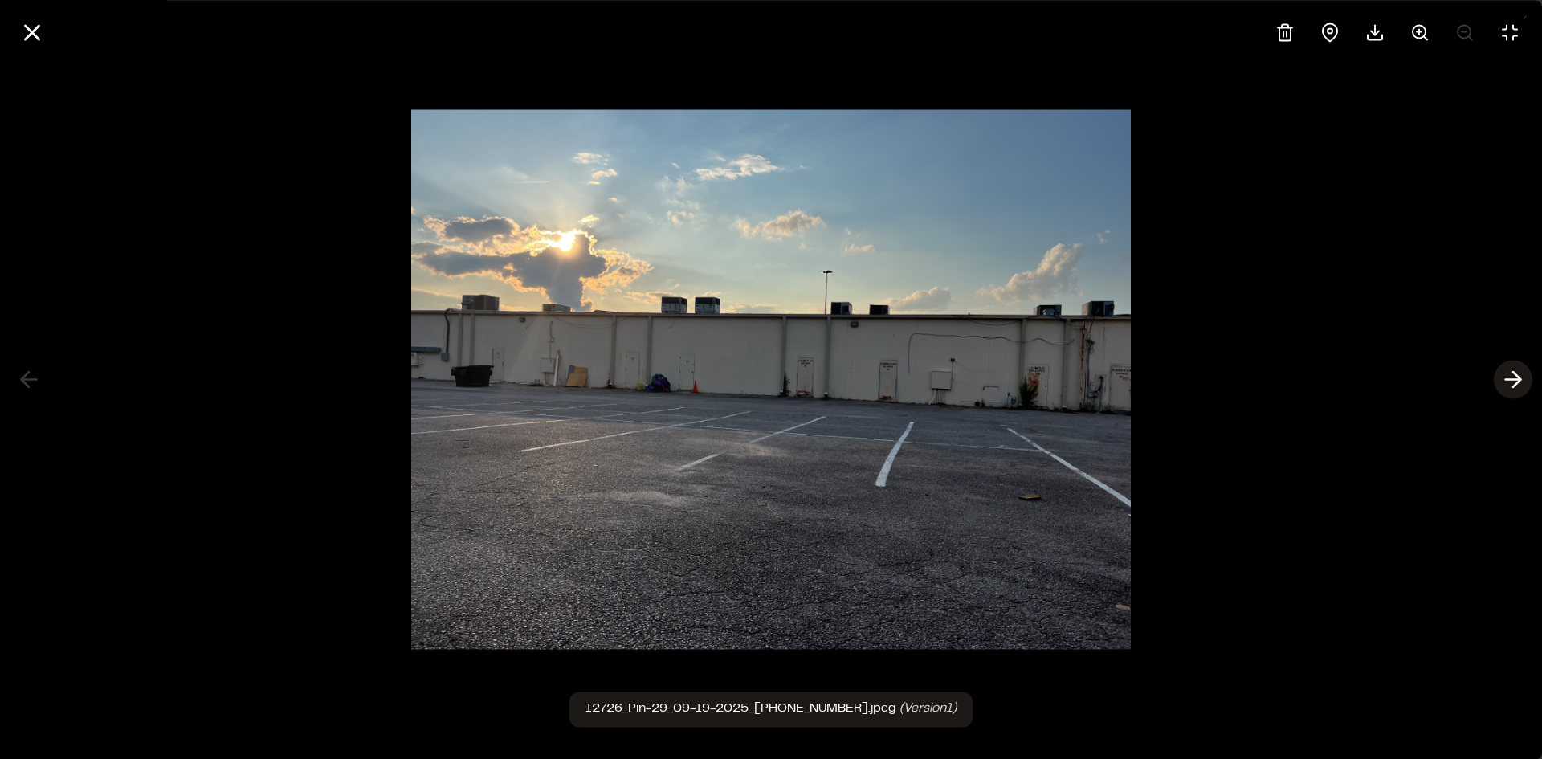
click at [1519, 379] on polyline at bounding box center [1516, 379] width 7 height 15
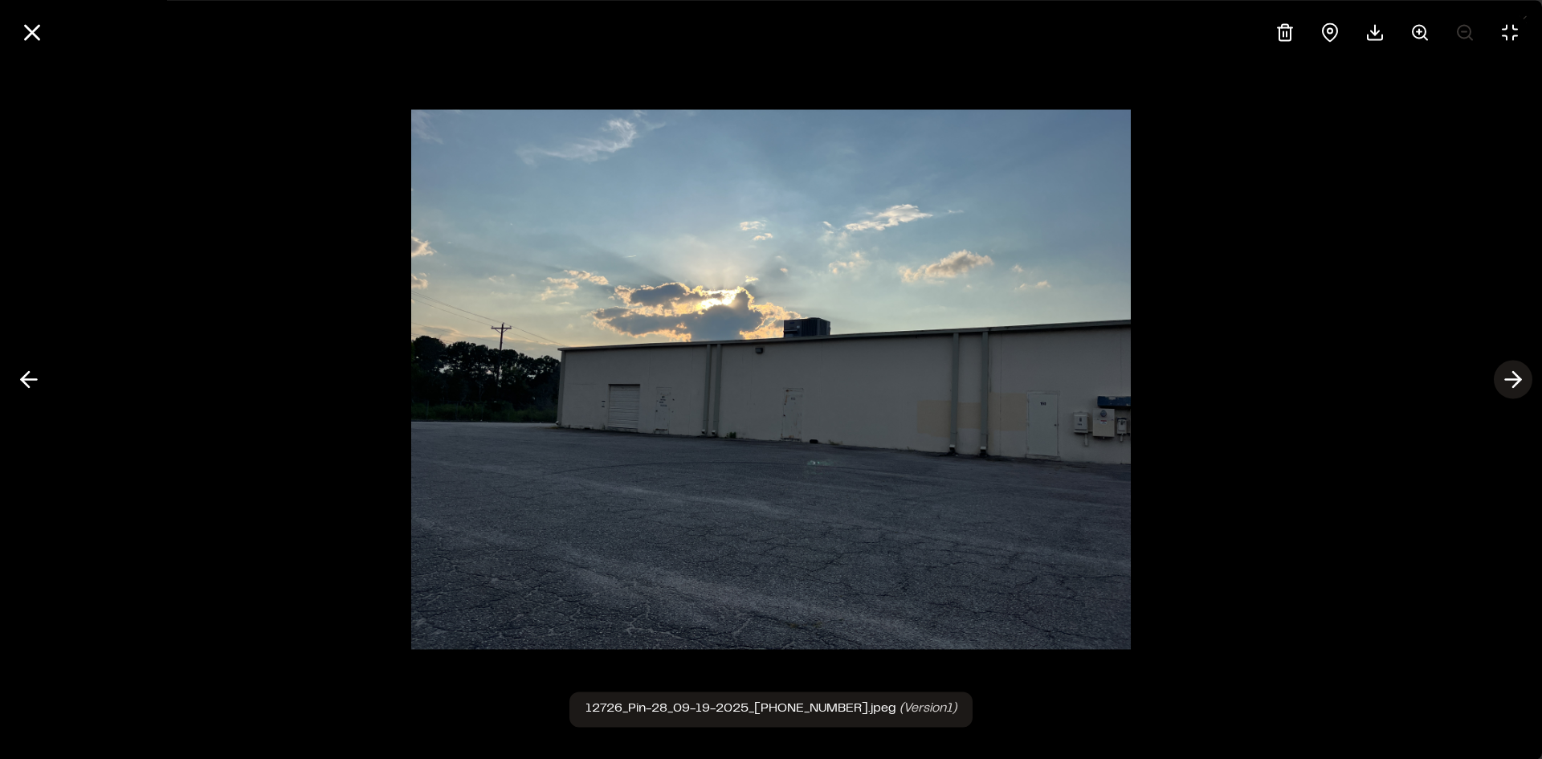
click at [1519, 379] on polyline at bounding box center [1516, 379] width 7 height 15
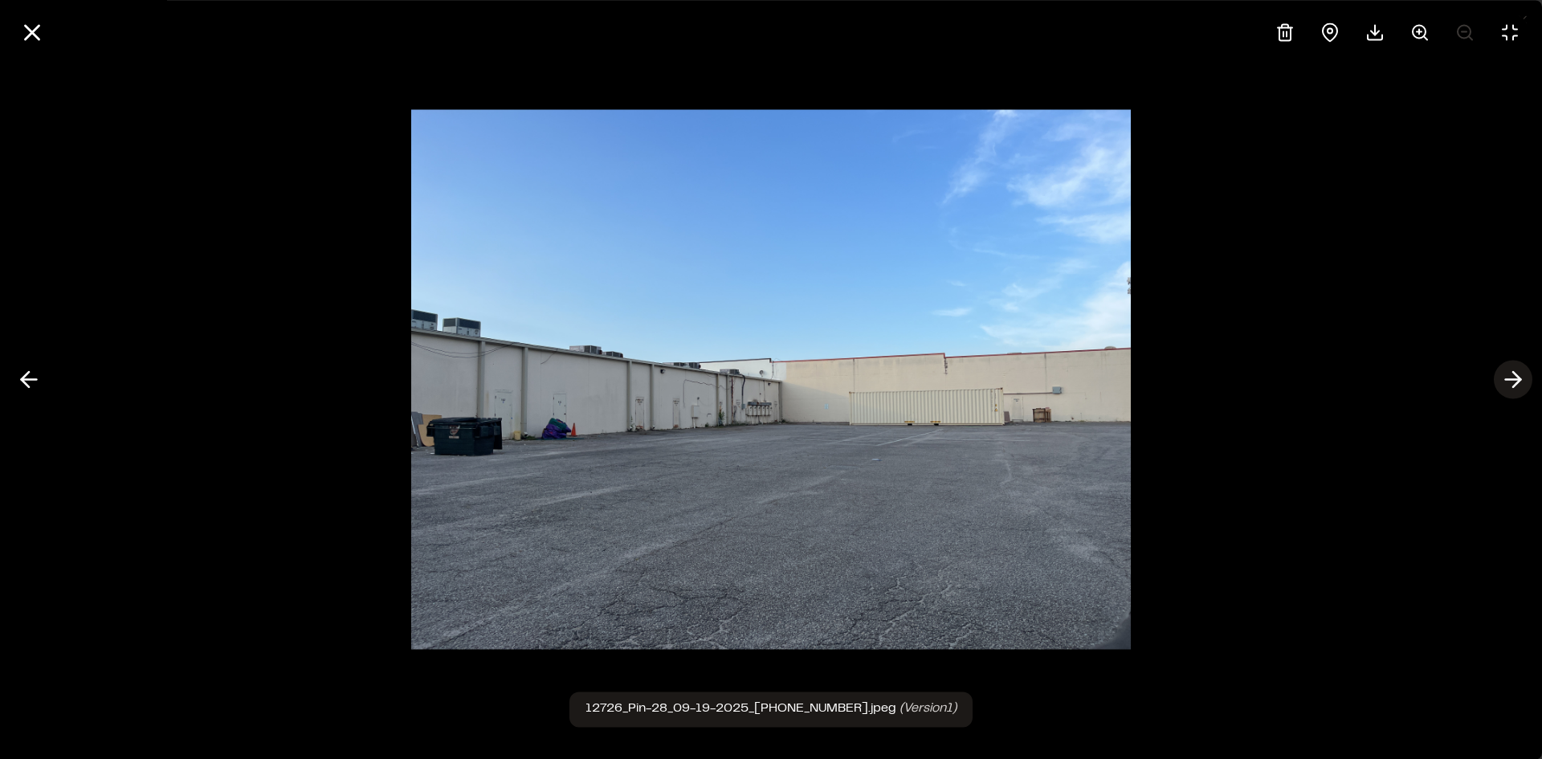
click at [1519, 379] on polyline at bounding box center [1516, 379] width 7 height 15
